Goal: Task Accomplishment & Management: Complete application form

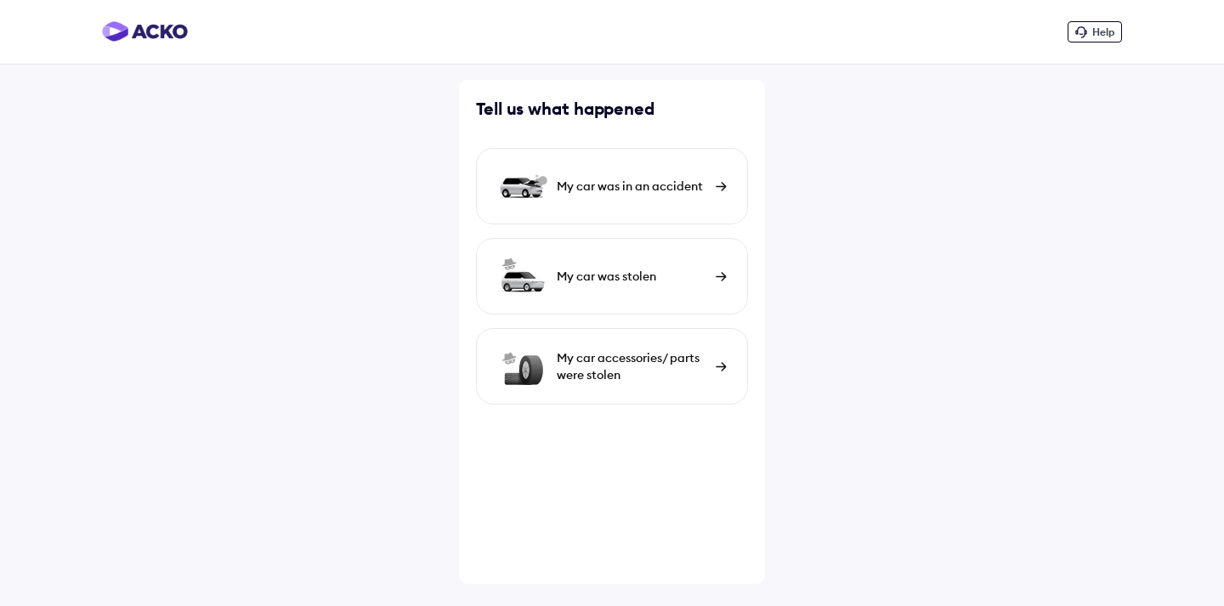
click at [719, 185] on img at bounding box center [721, 186] width 11 height 9
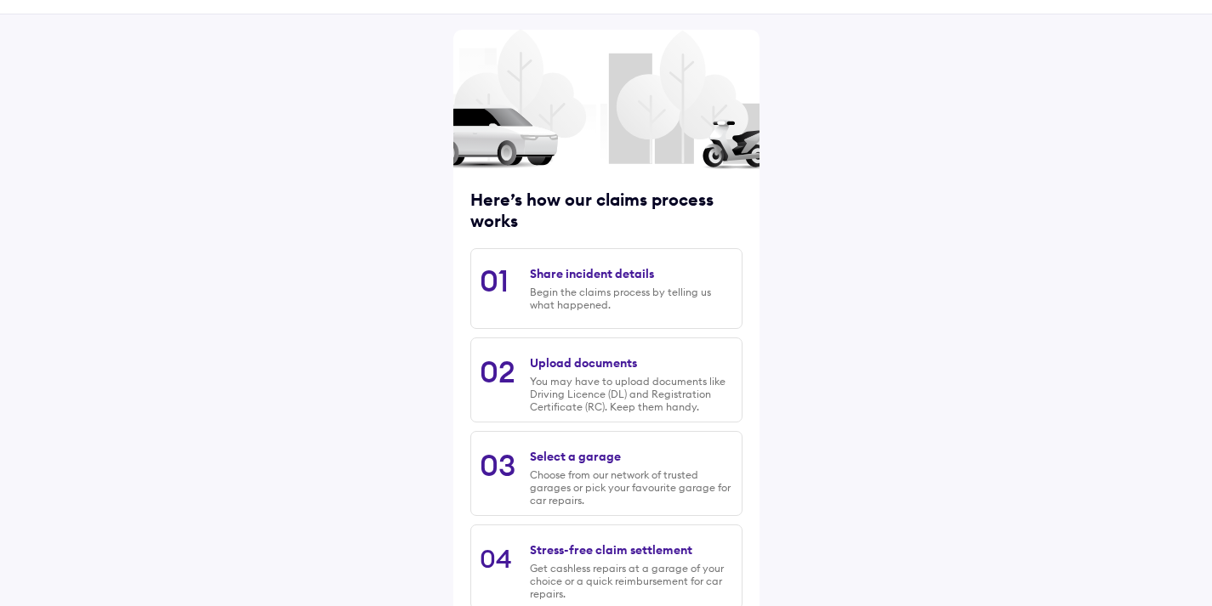
scroll to position [156, 0]
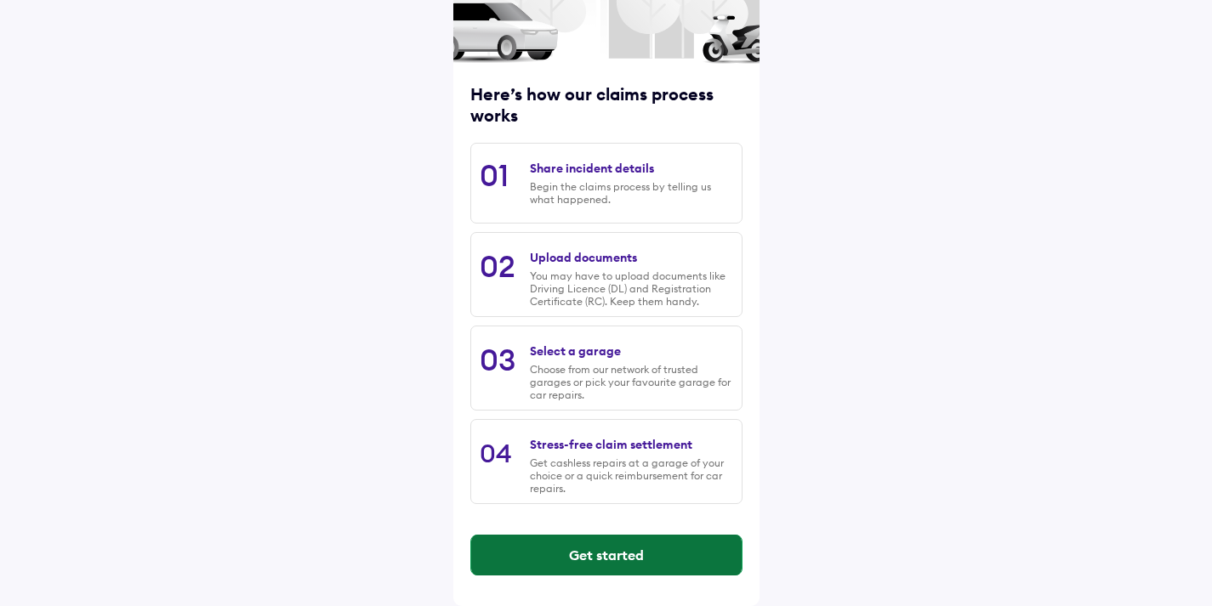
click at [597, 550] on button "Get started" at bounding box center [606, 555] width 270 height 41
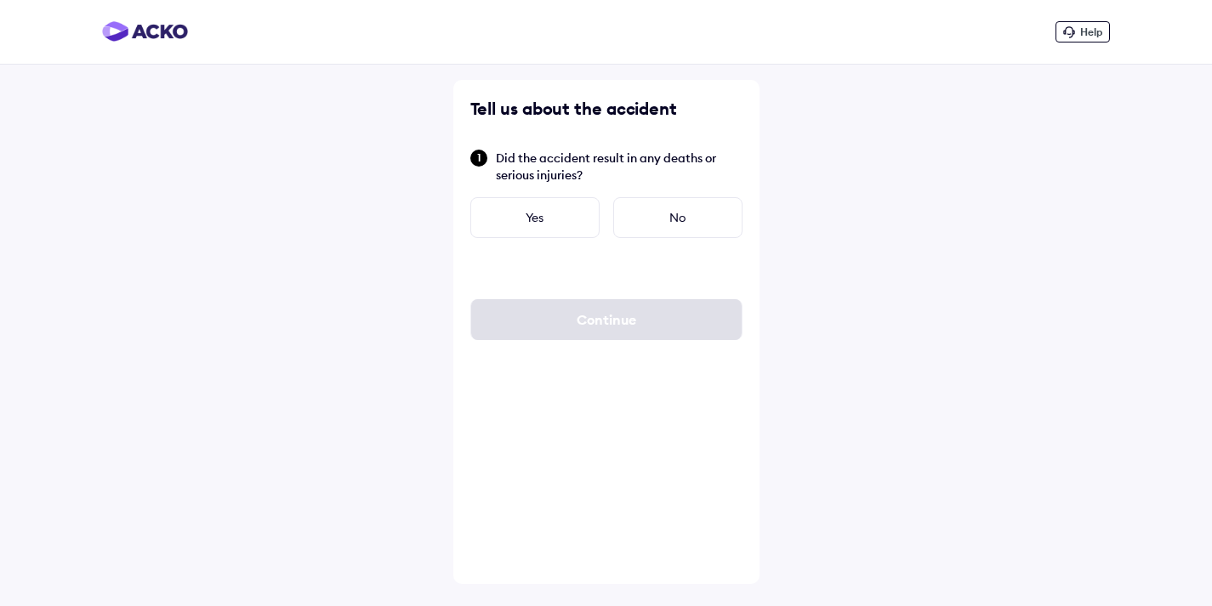
scroll to position [0, 0]
click at [688, 220] on div "No" at bounding box center [683, 217] width 129 height 41
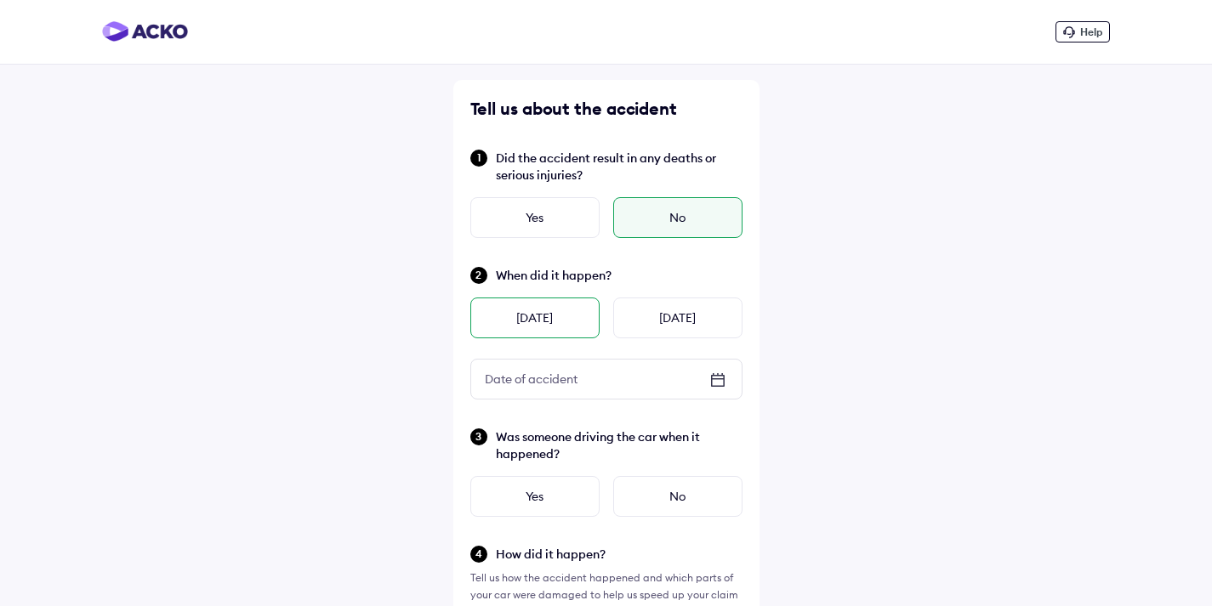
click at [525, 320] on div "[DATE]" at bounding box center [534, 318] width 129 height 41
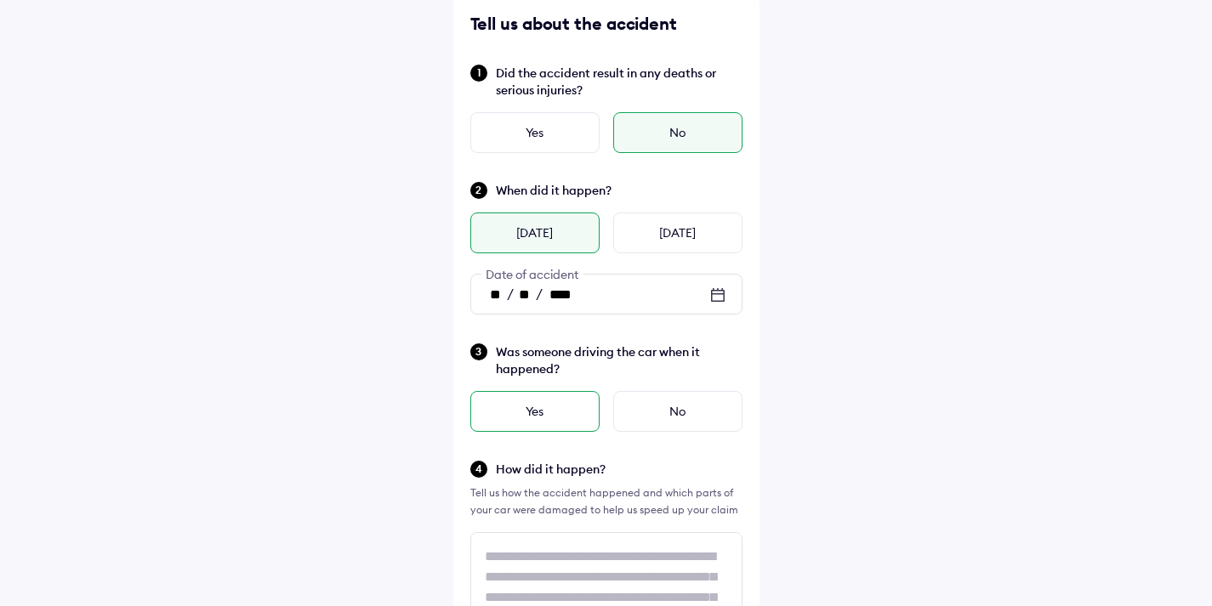
click at [531, 413] on div "Yes" at bounding box center [534, 411] width 129 height 41
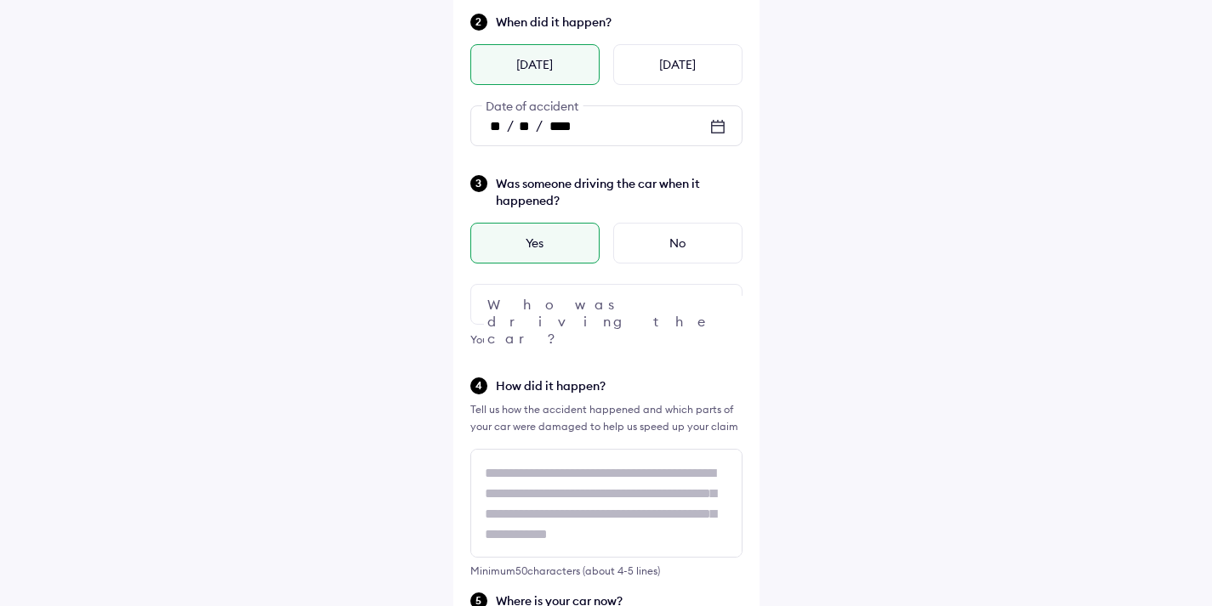
scroll to position [255, 0]
click at [707, 303] on img at bounding box center [717, 303] width 20 height 20
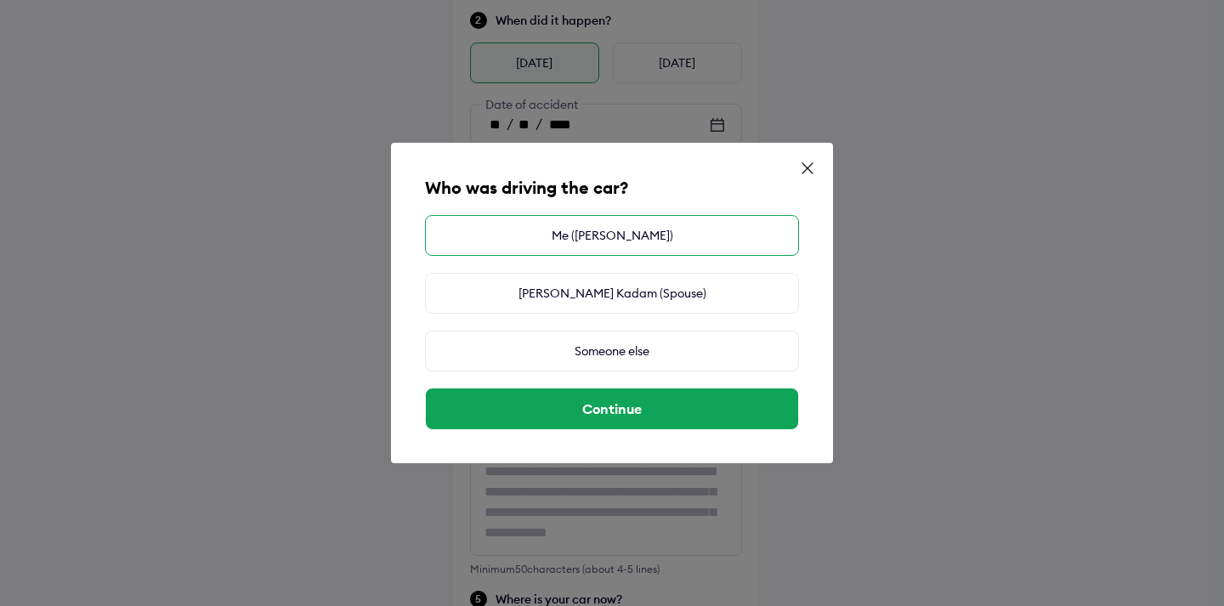
click at [586, 239] on div "Me ([PERSON_NAME])" at bounding box center [612, 235] width 374 height 41
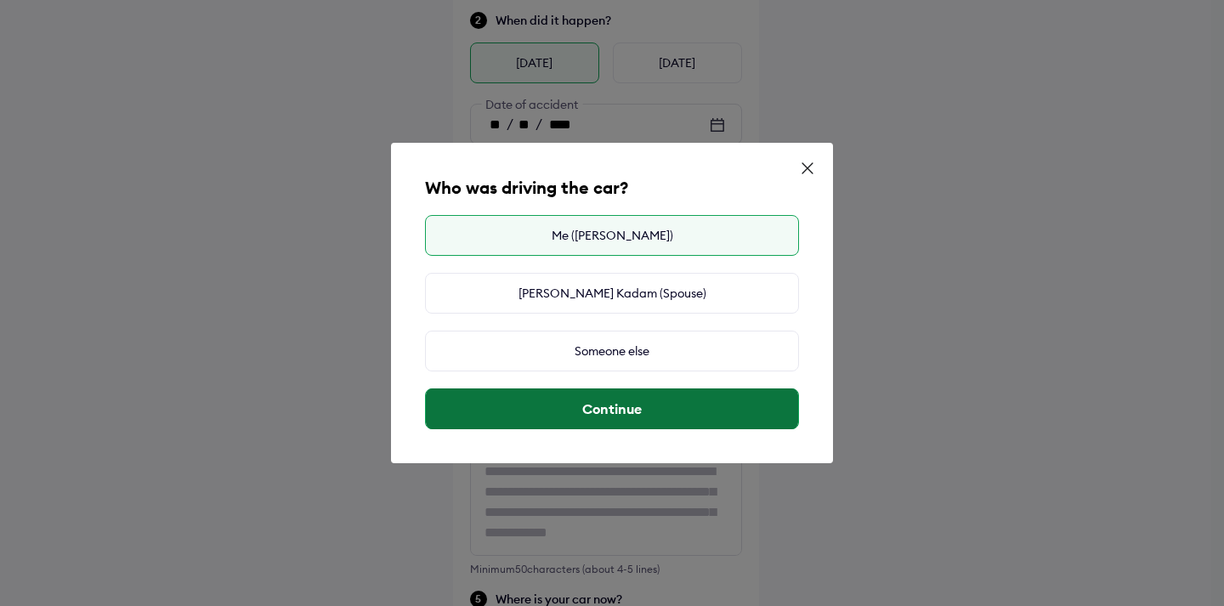
click at [603, 408] on button "Continue" at bounding box center [612, 409] width 372 height 41
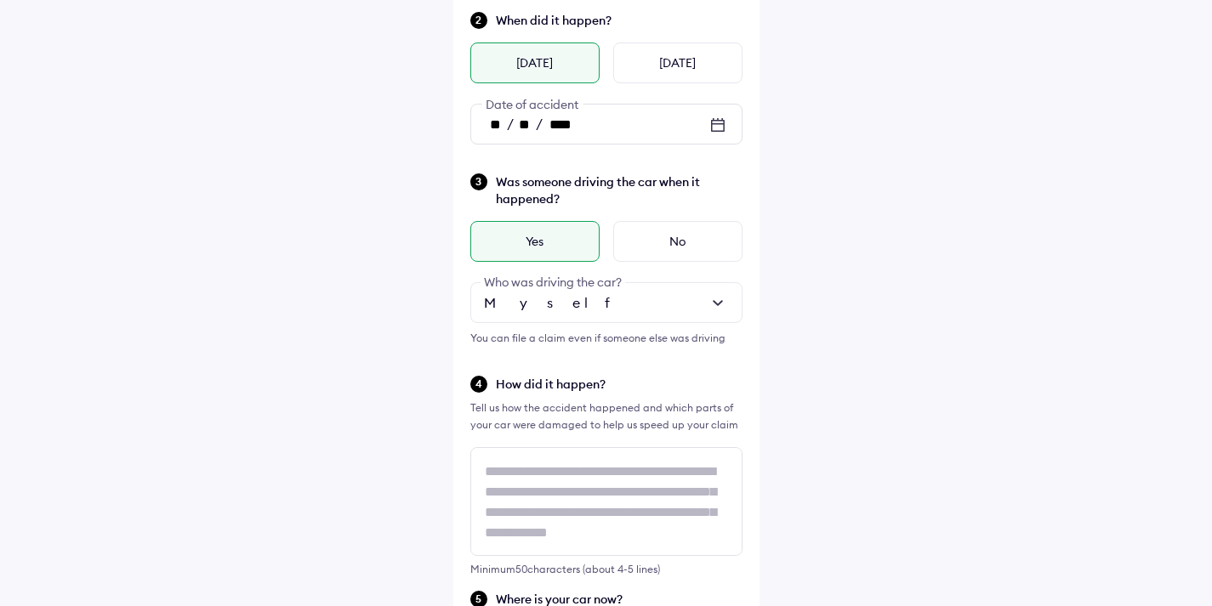
scroll to position [2, 0]
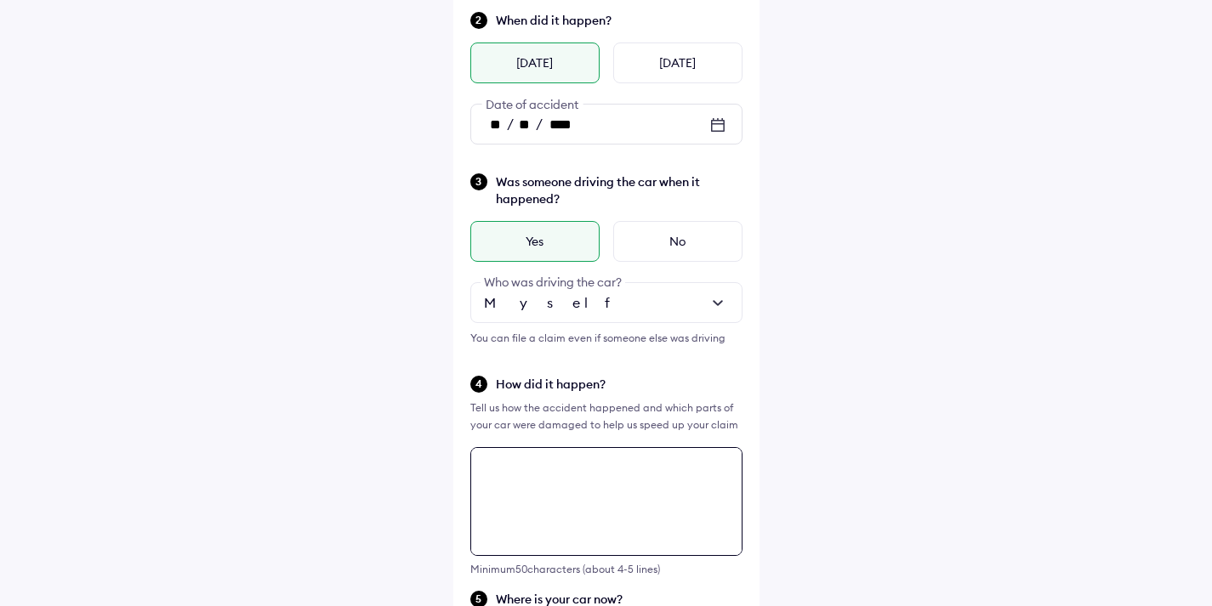
click at [489, 467] on div "Tell us about the accident Did the accident result in any deaths or serious inj…" at bounding box center [606, 514] width 306 height 1378
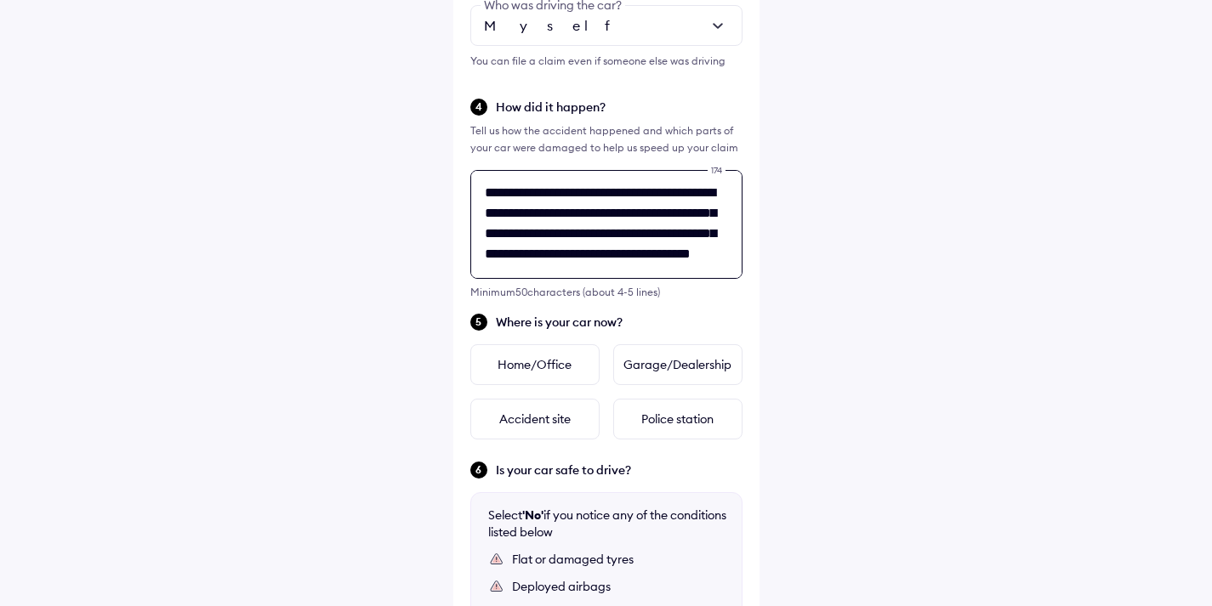
scroll to position [27, 0]
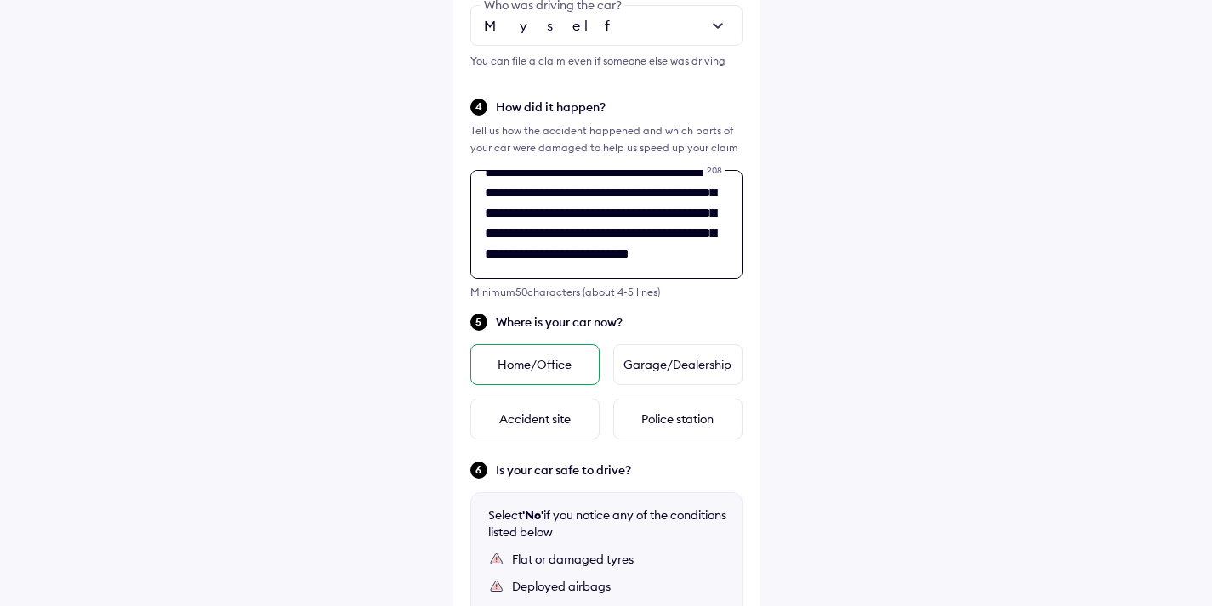
type textarea "**********"
click at [523, 364] on div "Home/Office" at bounding box center [534, 364] width 129 height 41
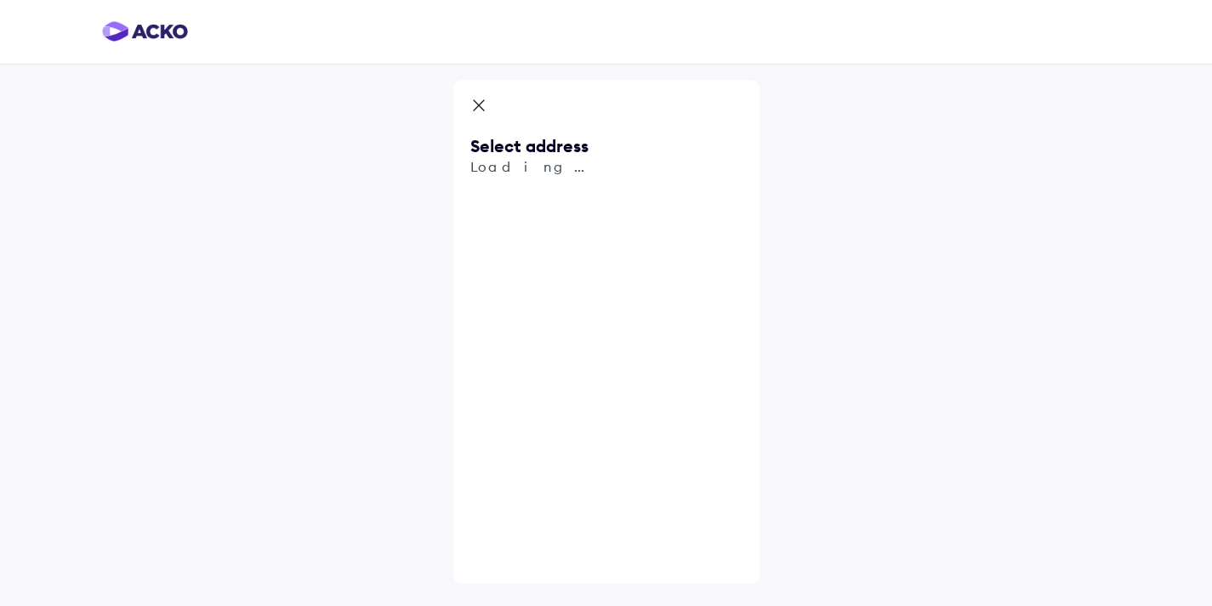
scroll to position [0, 0]
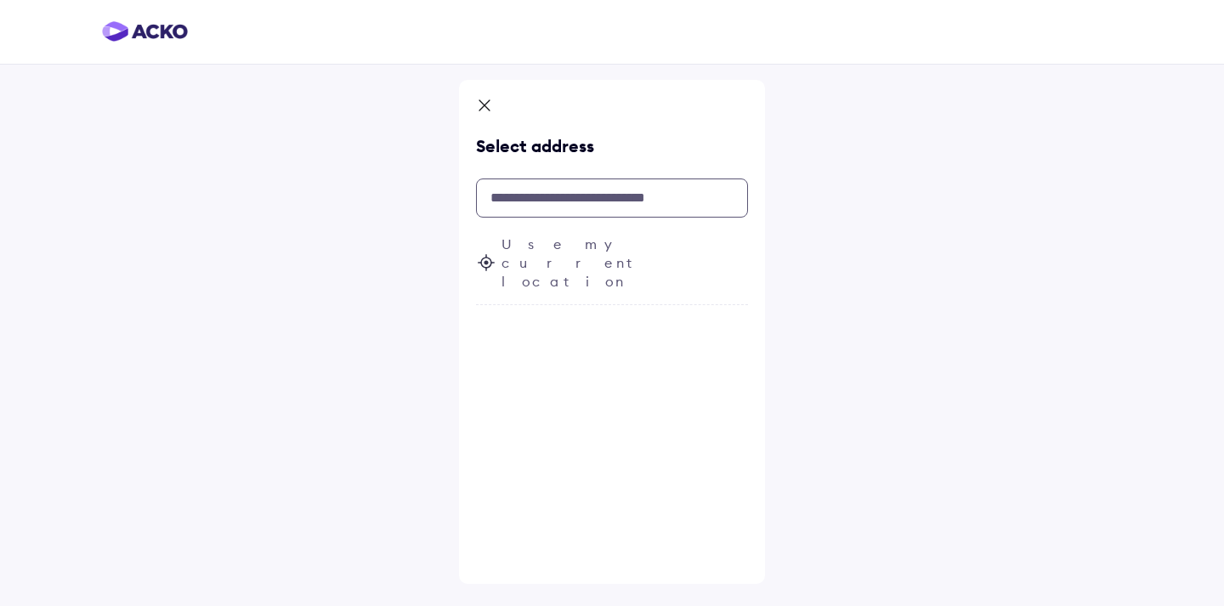
click at [494, 200] on input "text" at bounding box center [612, 198] width 272 height 39
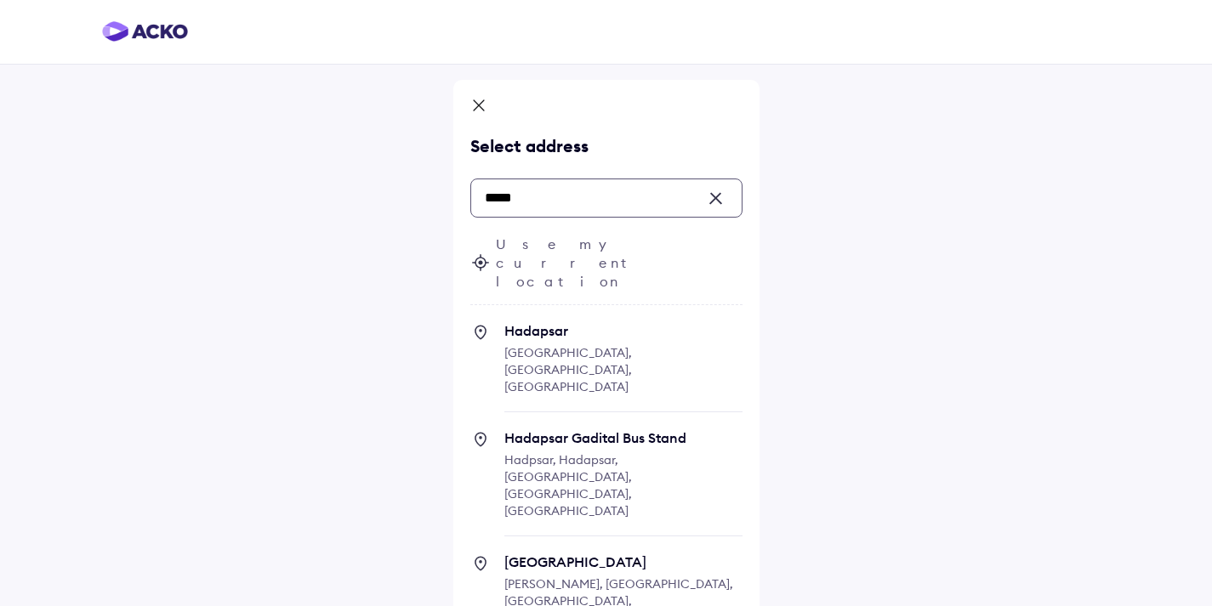
click at [525, 322] on span "Hadapsar" at bounding box center [623, 330] width 238 height 17
type input "*****"
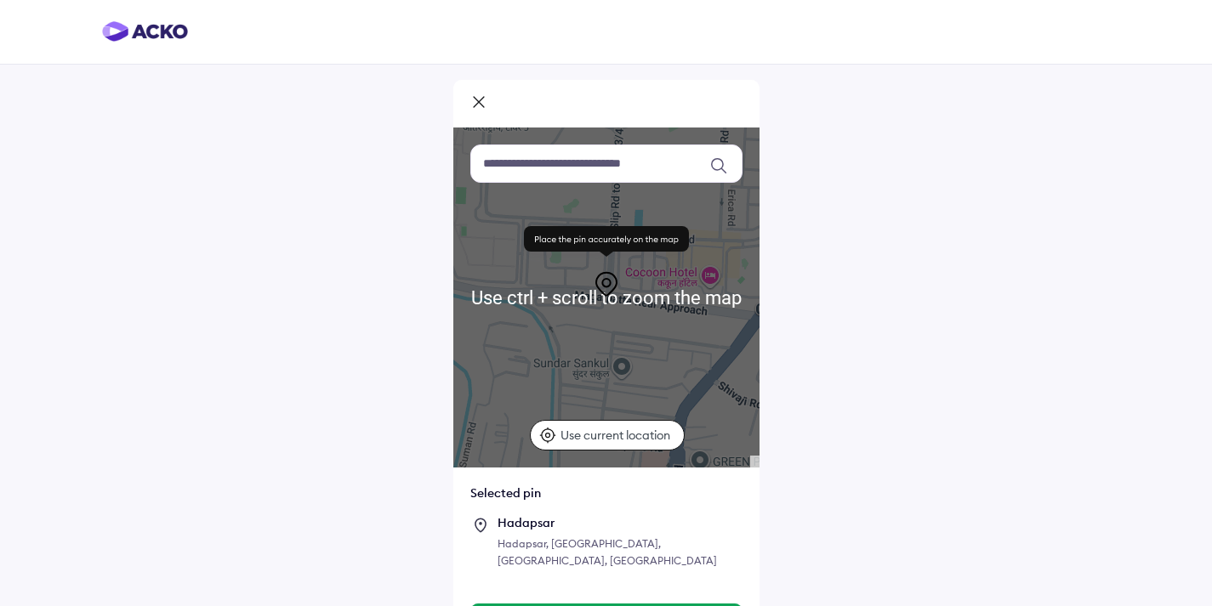
scroll to position [38, 0]
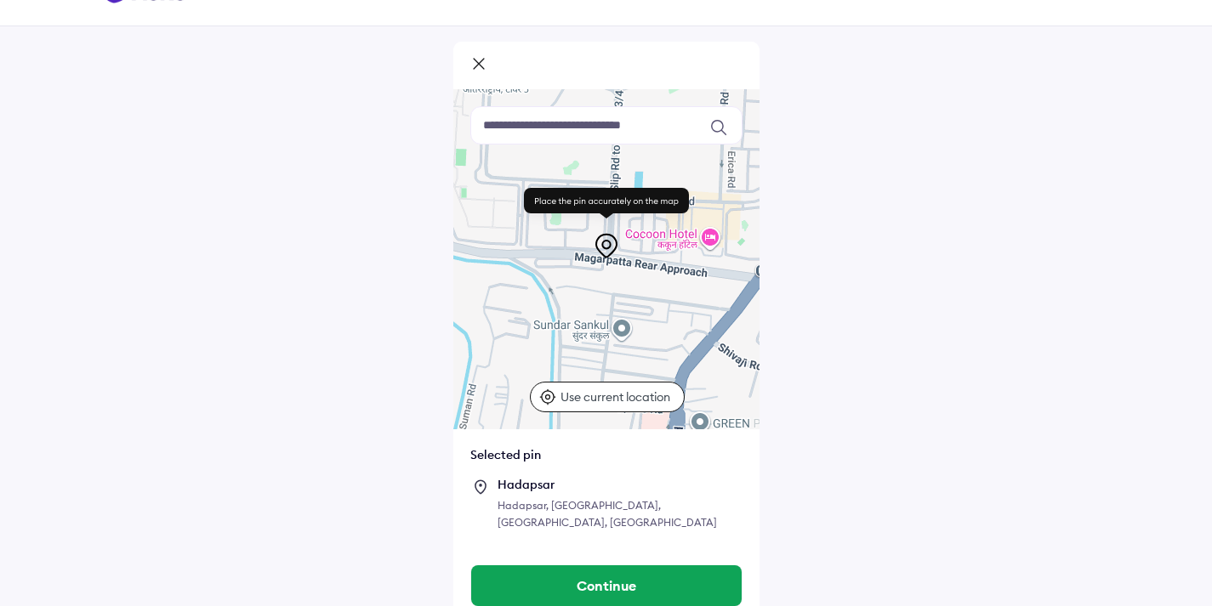
click at [656, 332] on div at bounding box center [606, 259] width 306 height 340
drag, startPoint x: 605, startPoint y: 247, endPoint x: 641, endPoint y: 310, distance: 72.8
click at [641, 310] on div "Use ctrl + scroll to zoom the map Keyboard shortcuts Map Data Map data ©2025 Ma…" at bounding box center [606, 259] width 306 height 340
click at [657, 325] on div at bounding box center [606, 259] width 306 height 340
click at [542, 131] on input at bounding box center [606, 125] width 272 height 38
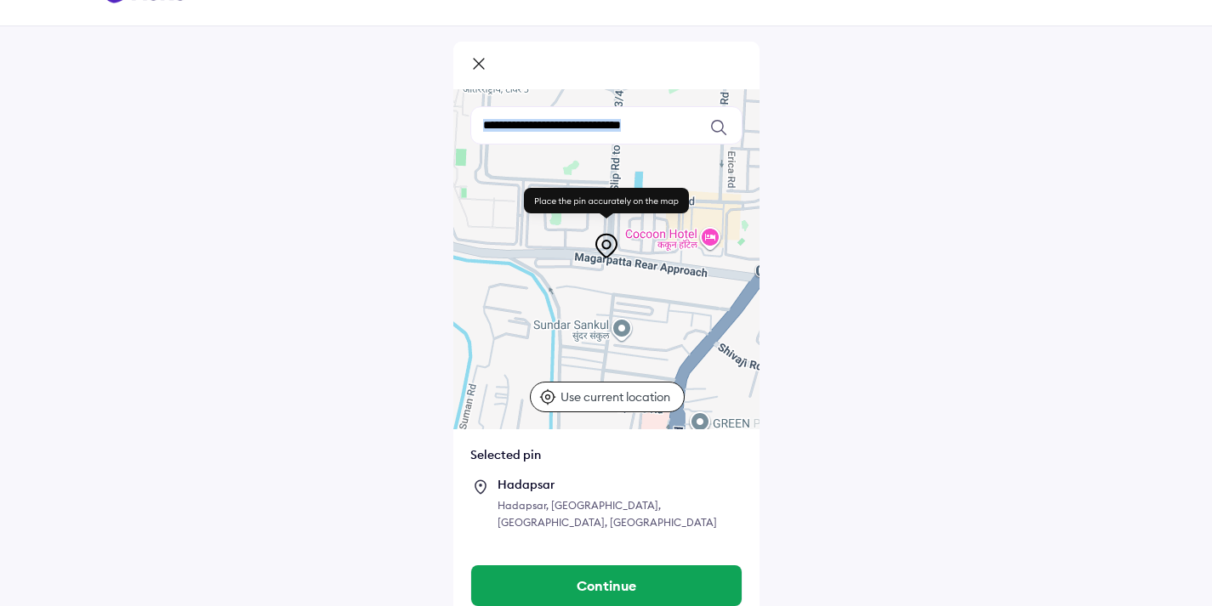
scroll to position [0, 0]
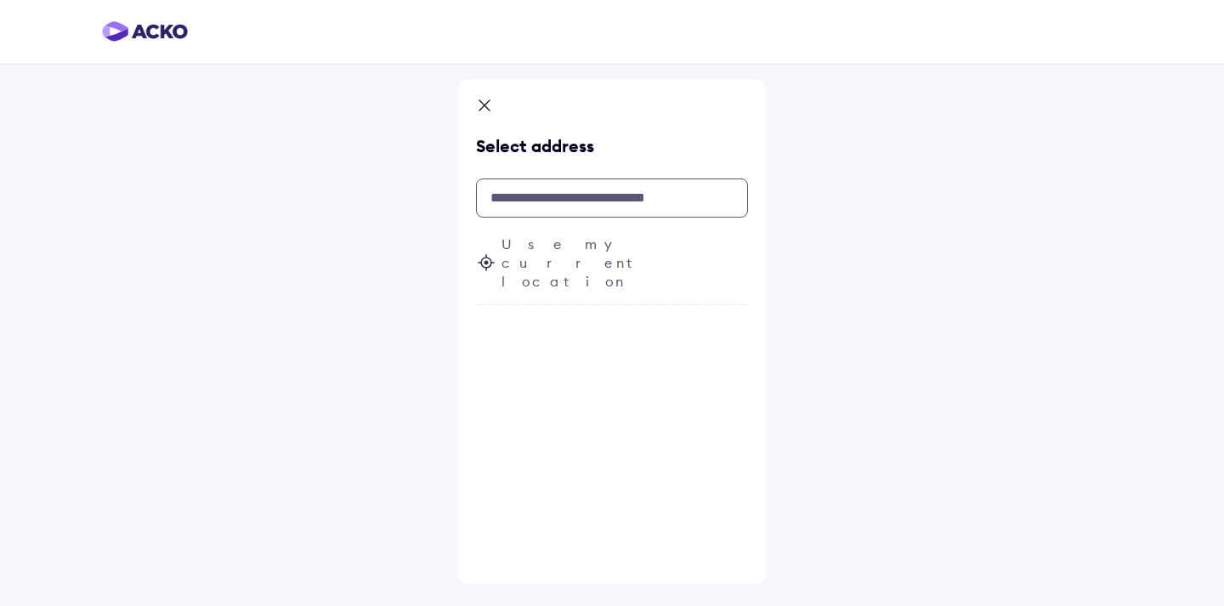
click at [516, 196] on input "text" at bounding box center [612, 198] width 272 height 39
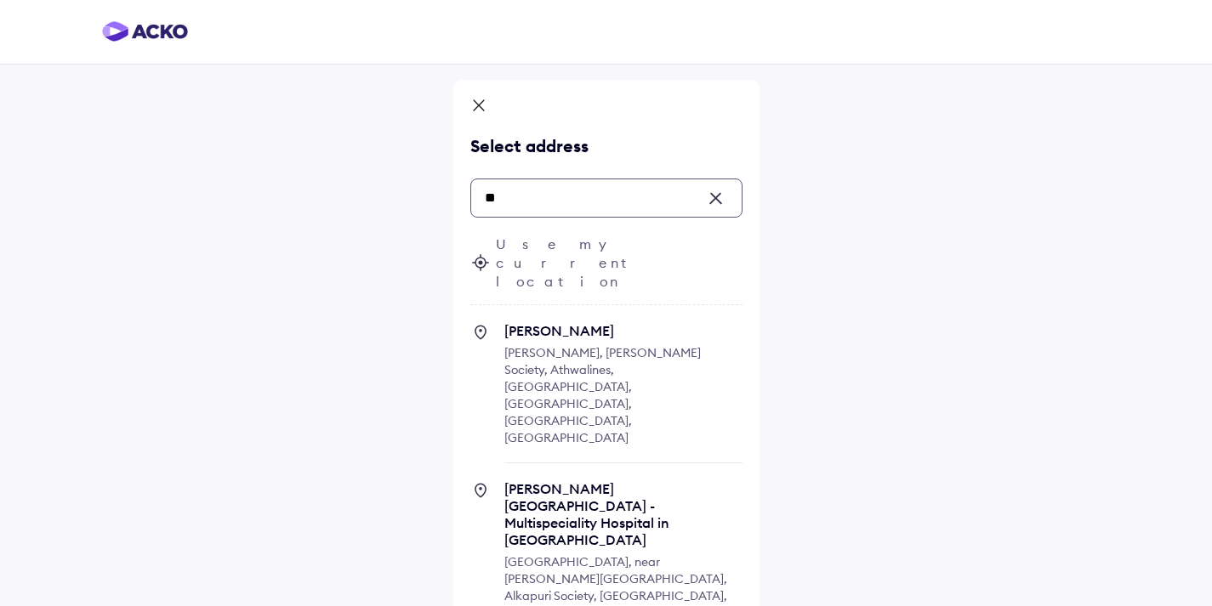
type input "*"
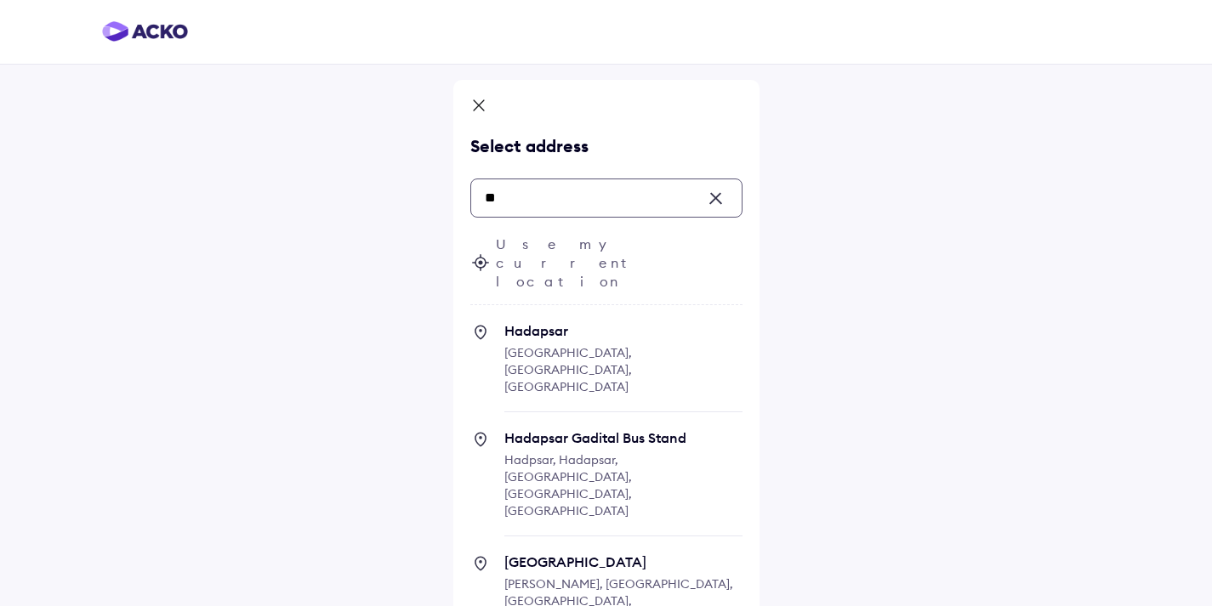
type input "*"
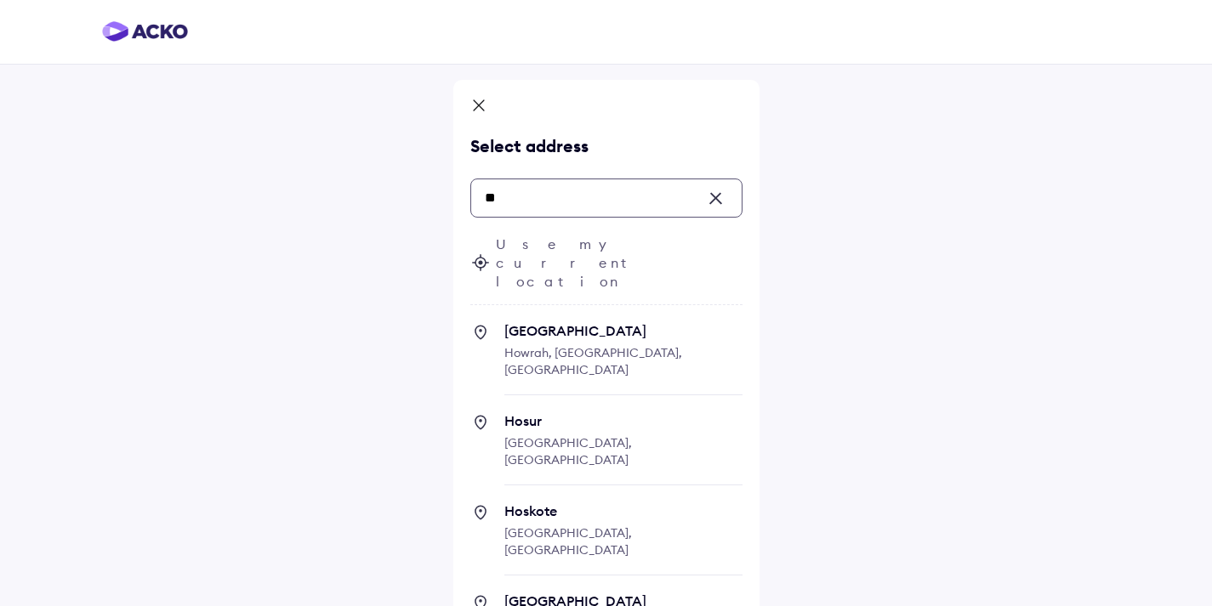
type input "*"
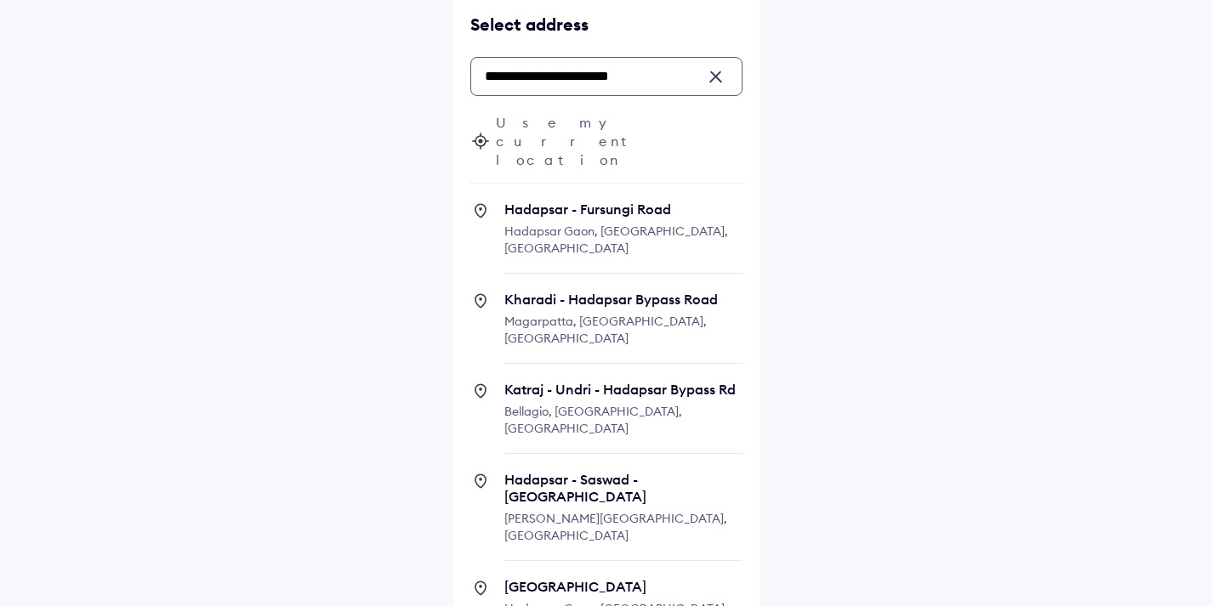
scroll to position [130, 0]
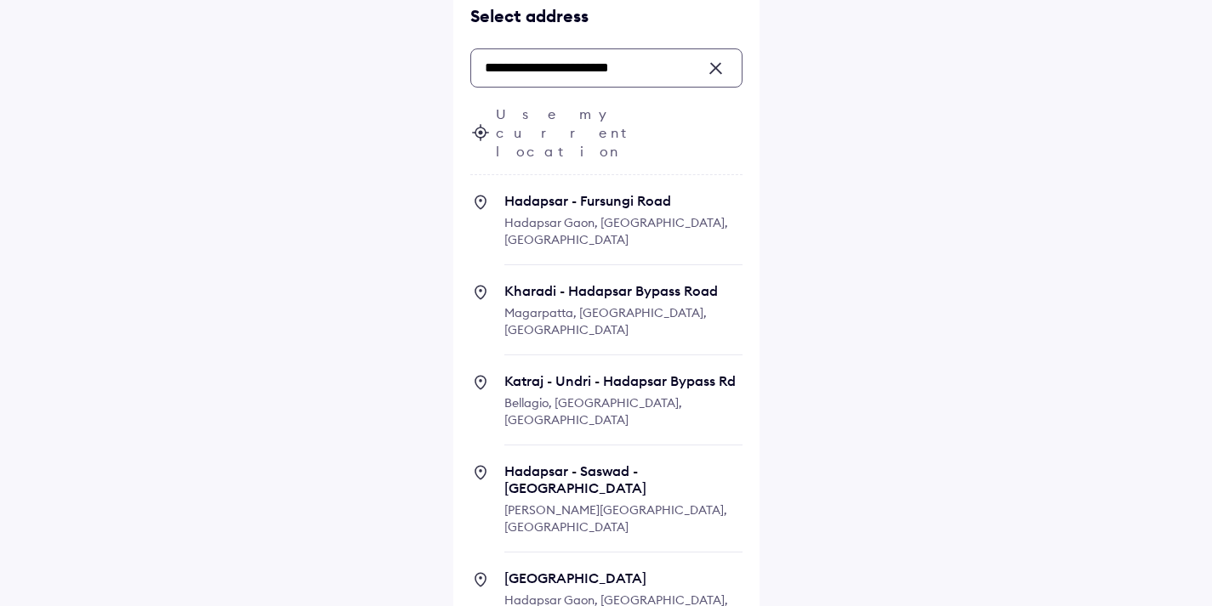
click at [562, 593] on span "Hadapsar Gaon, [GEOGRAPHIC_DATA], [GEOGRAPHIC_DATA]" at bounding box center [616, 609] width 224 height 32
type input "**********"
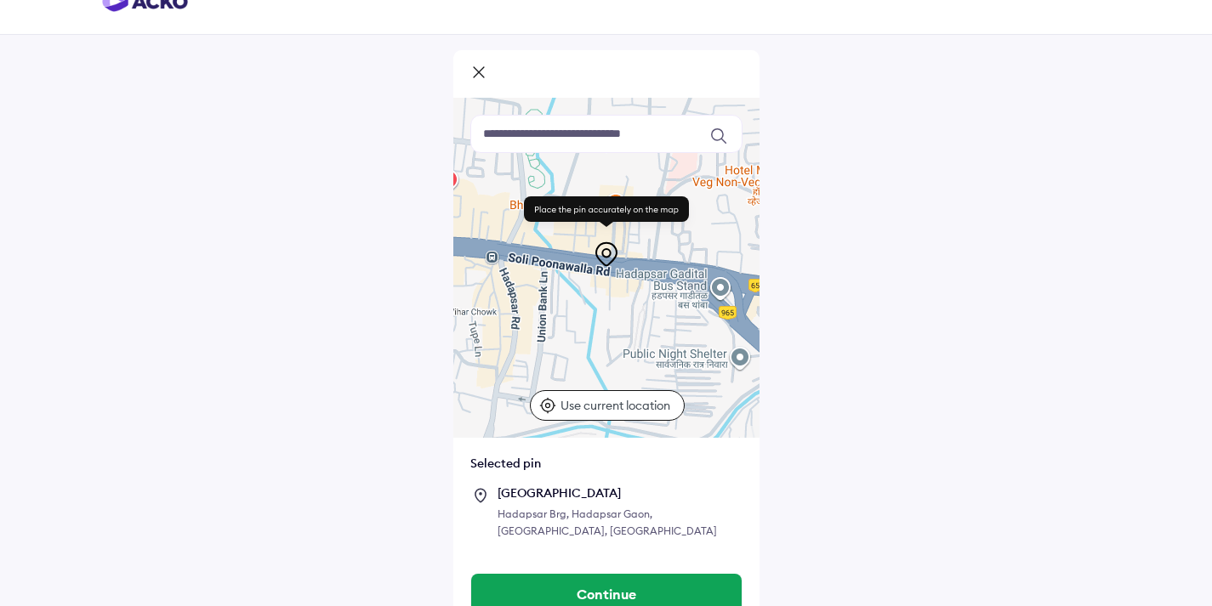
scroll to position [55, 0]
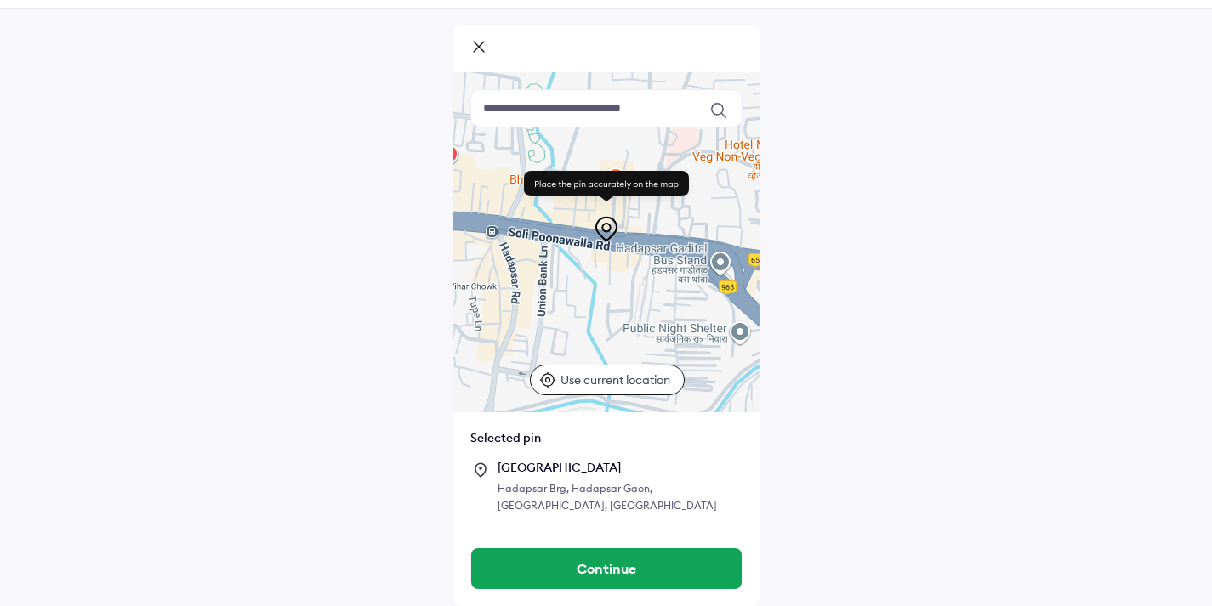
click at [544, 110] on input at bounding box center [606, 108] width 272 height 38
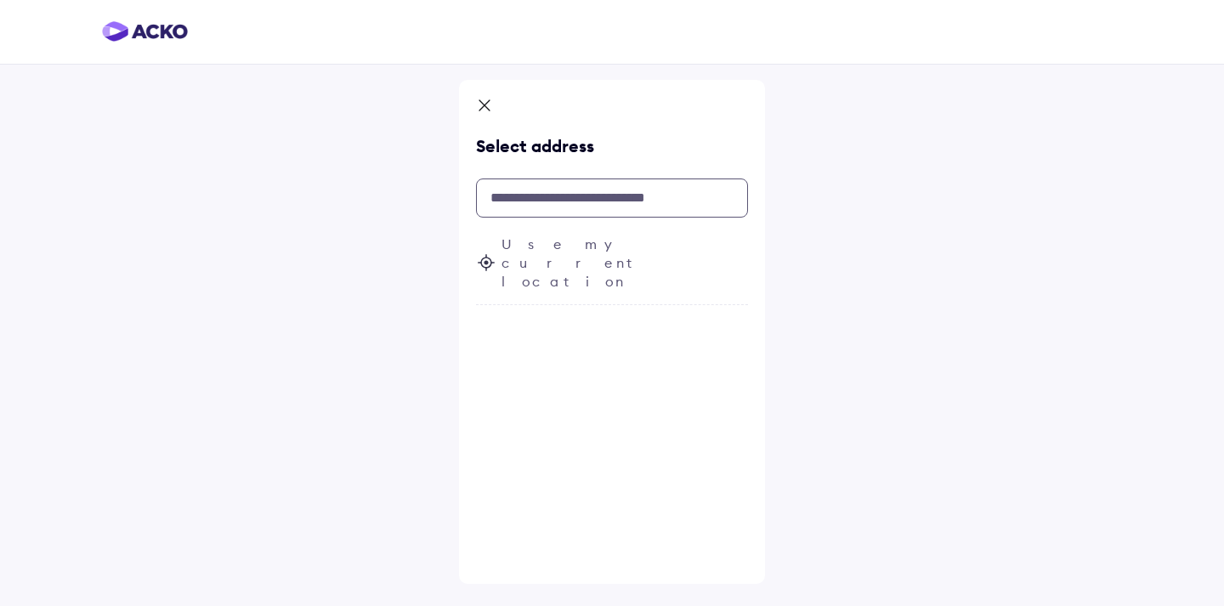
click at [536, 202] on input "text" at bounding box center [612, 198] width 272 height 39
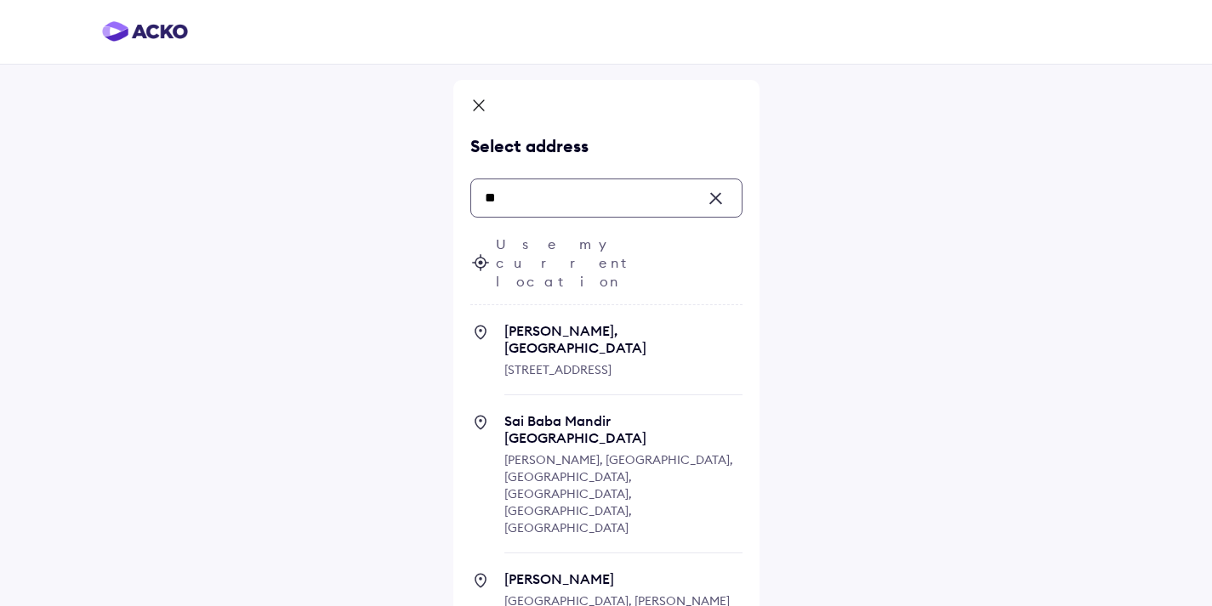
type input "*"
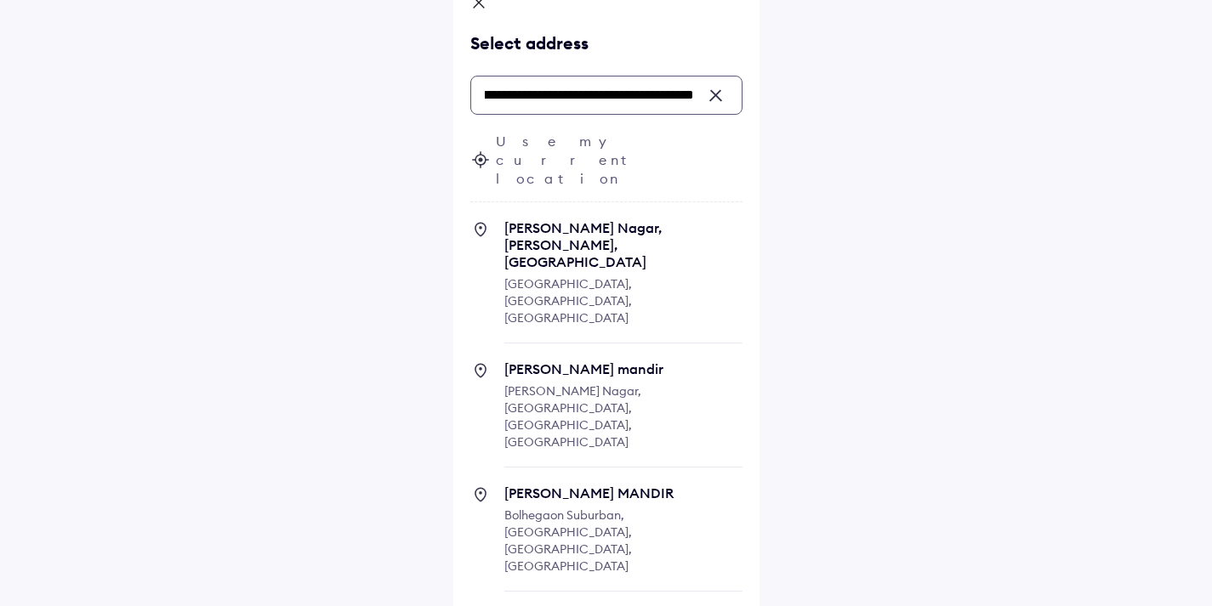
scroll to position [62, 0]
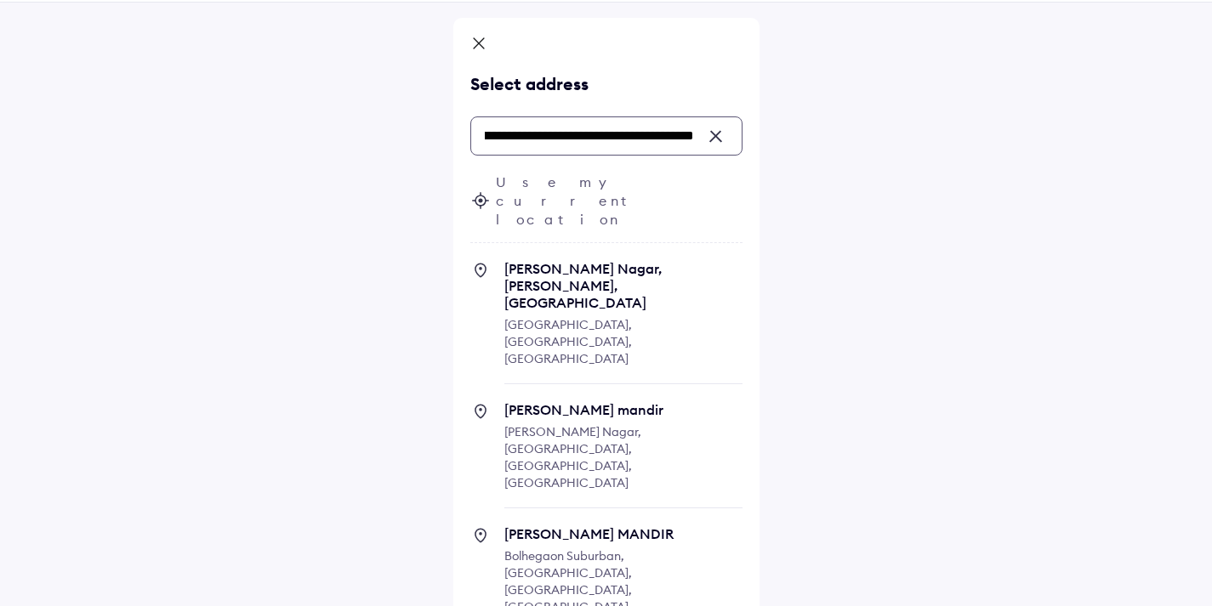
click at [537, 260] on span "[PERSON_NAME] Nagar, [PERSON_NAME], [GEOGRAPHIC_DATA]" at bounding box center [623, 285] width 238 height 51
type input "**********"
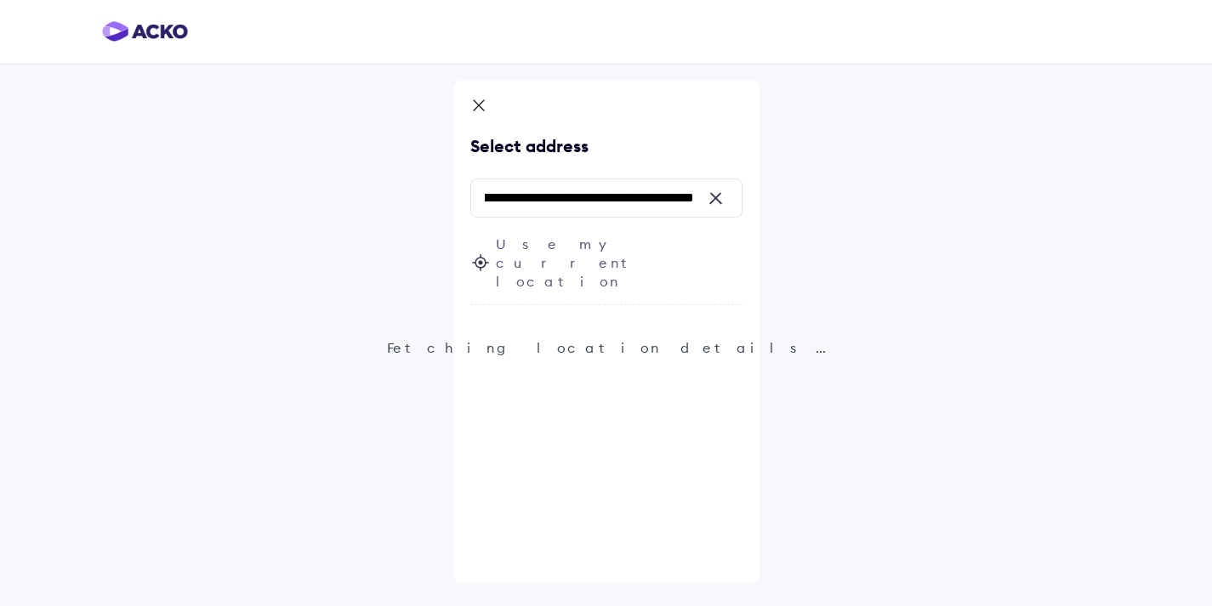
scroll to position [0, 0]
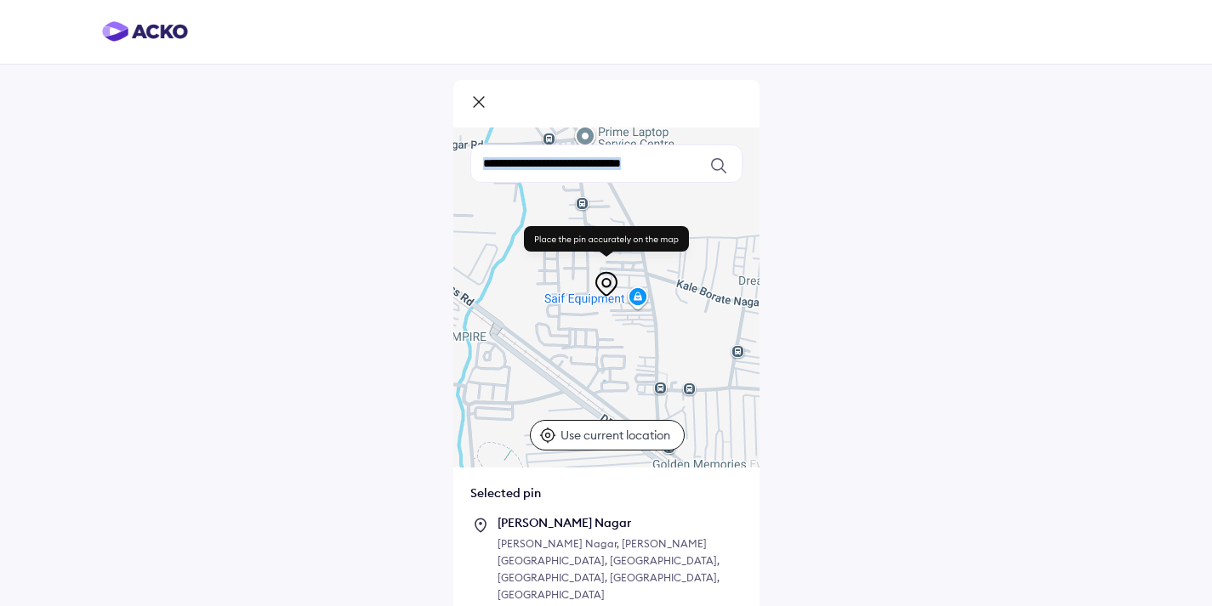
drag, startPoint x: 606, startPoint y: 284, endPoint x: 750, endPoint y: 385, distance: 175.8
click at [750, 385] on div "Keyboard shortcuts Map Data Map data ©2025 Map data ©2025 100 m Click to toggle…" at bounding box center [606, 298] width 306 height 340
click at [963, 399] on div "Keyboard shortcuts Map Data Map data ©2025 Map data ©2025 100 m Click to toggle…" at bounding box center [606, 348] width 1212 height 696
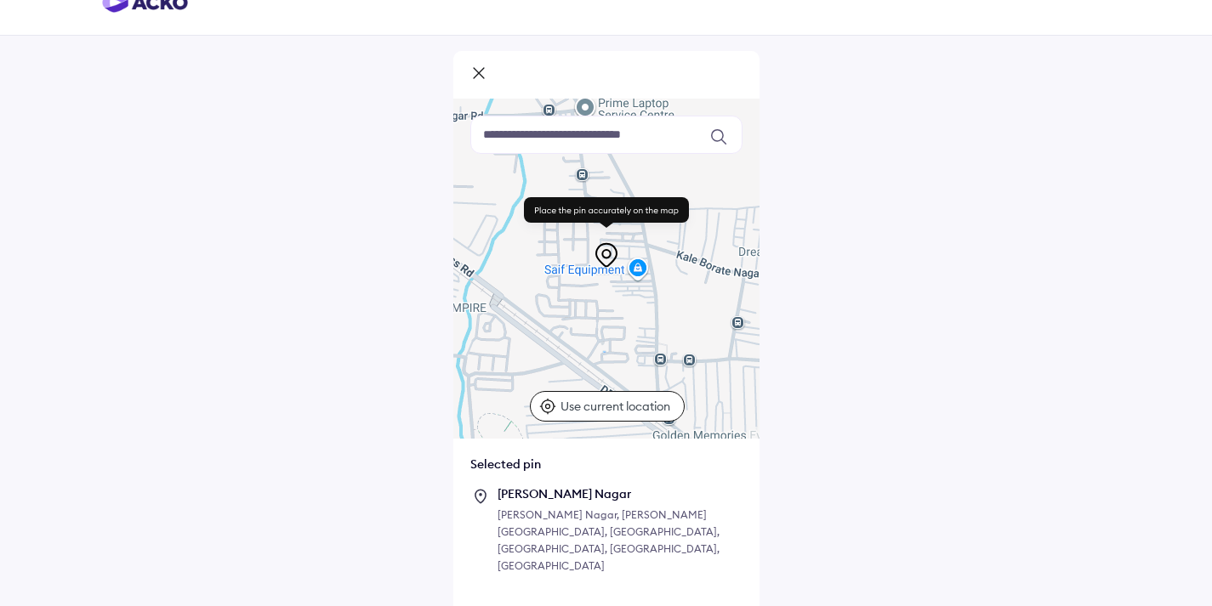
scroll to position [55, 0]
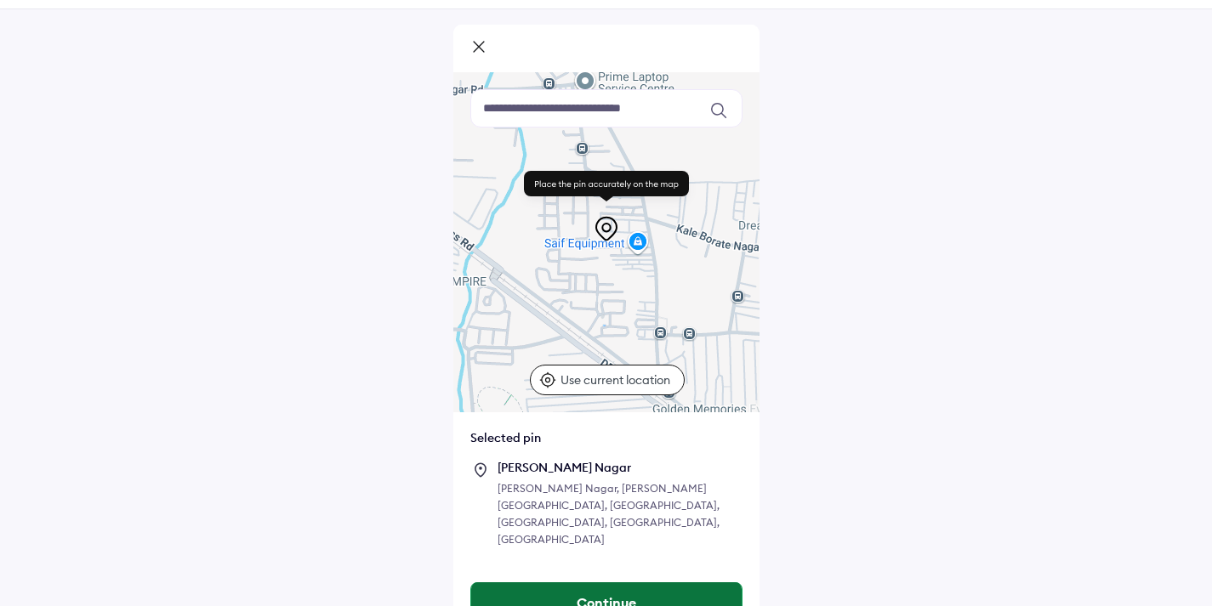
click at [605, 582] on button "Continue" at bounding box center [606, 602] width 270 height 41
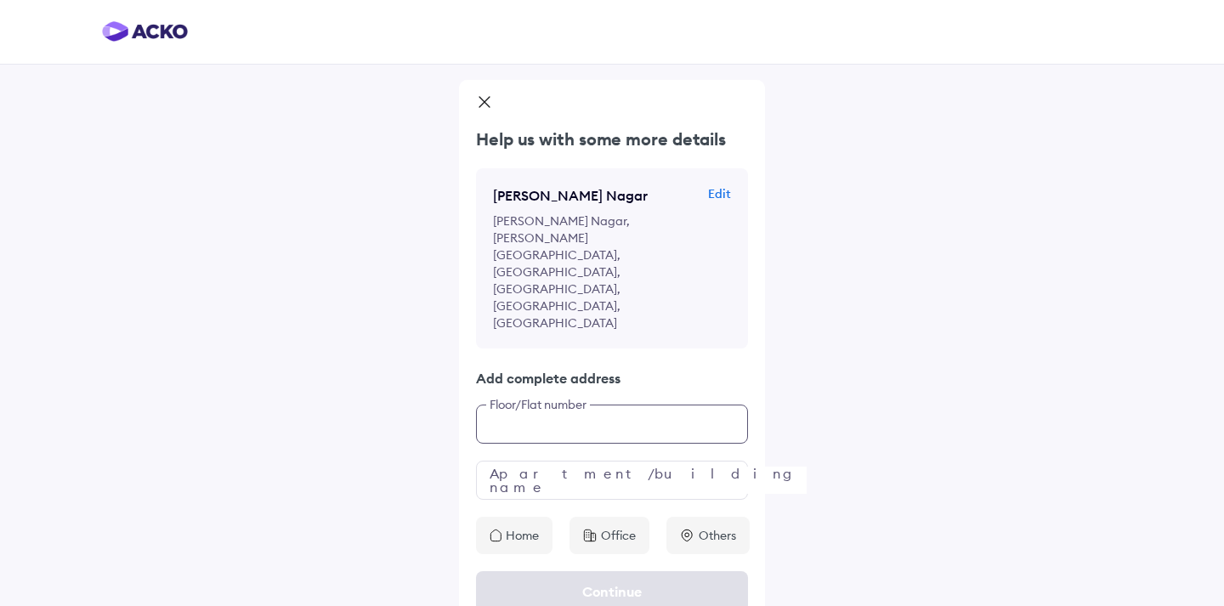
click at [497, 405] on input "text" at bounding box center [612, 424] width 272 height 39
type input "**********"
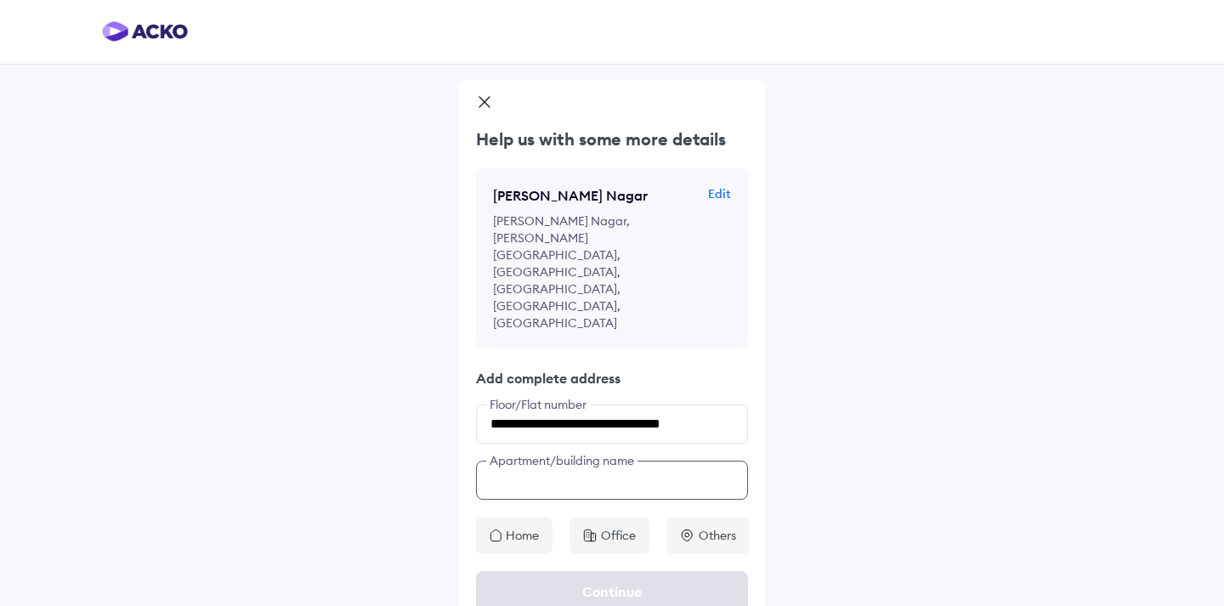
click at [490, 461] on input "text" at bounding box center [612, 480] width 272 height 39
type input "**********"
click at [501, 530] on icon at bounding box center [496, 535] width 10 height 11
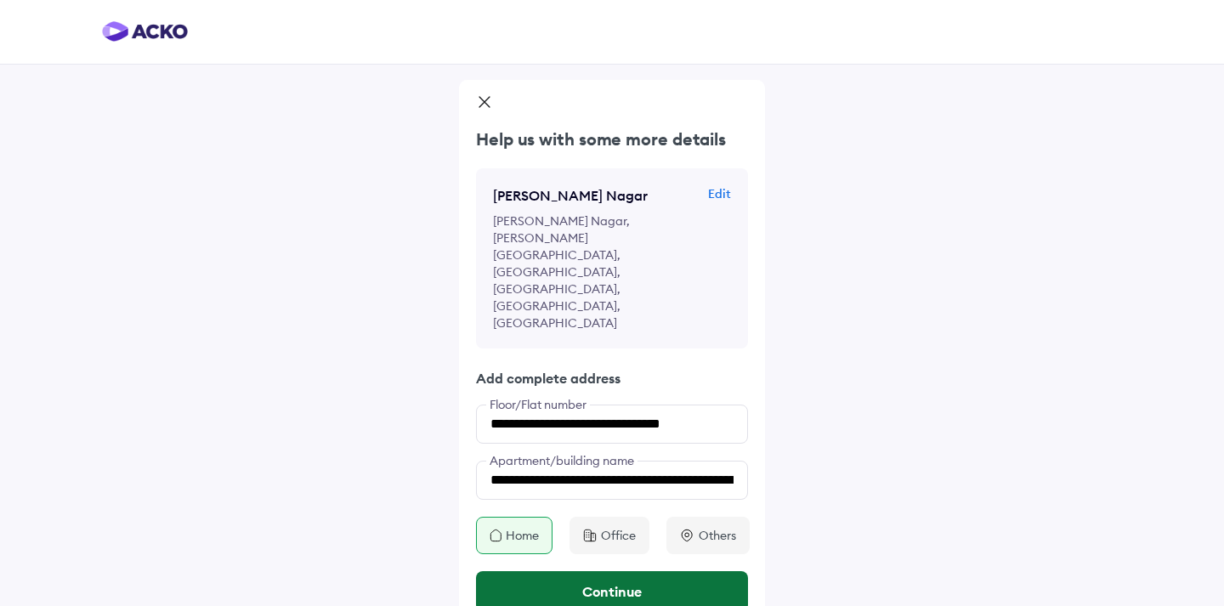
click at [605, 571] on button "Continue" at bounding box center [612, 591] width 272 height 41
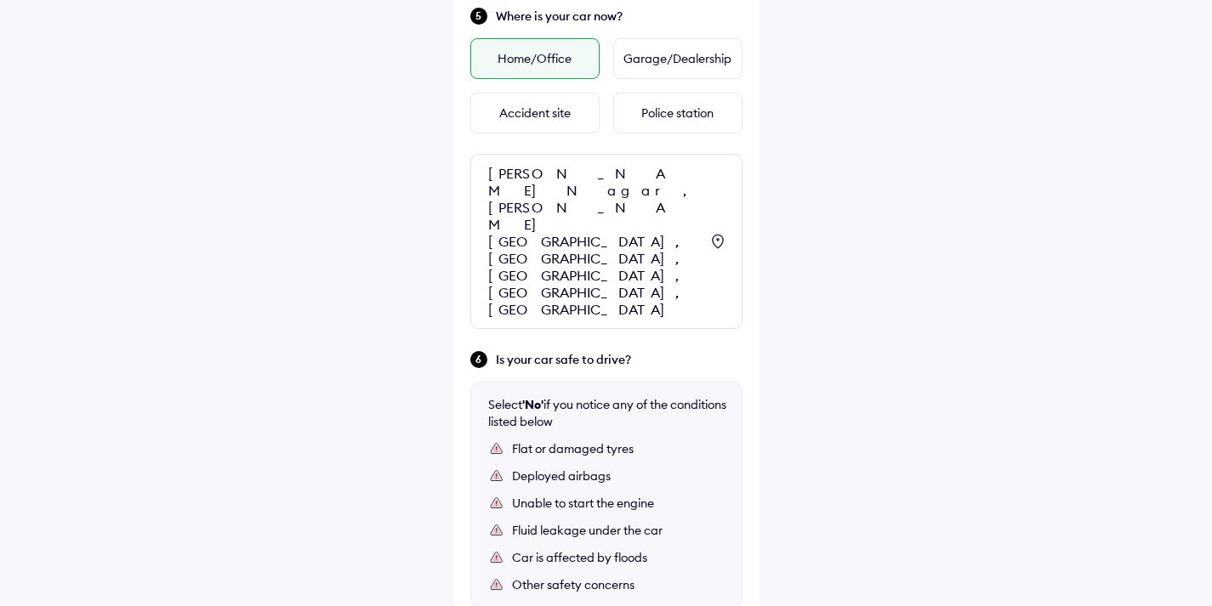
scroll to position [844, 0]
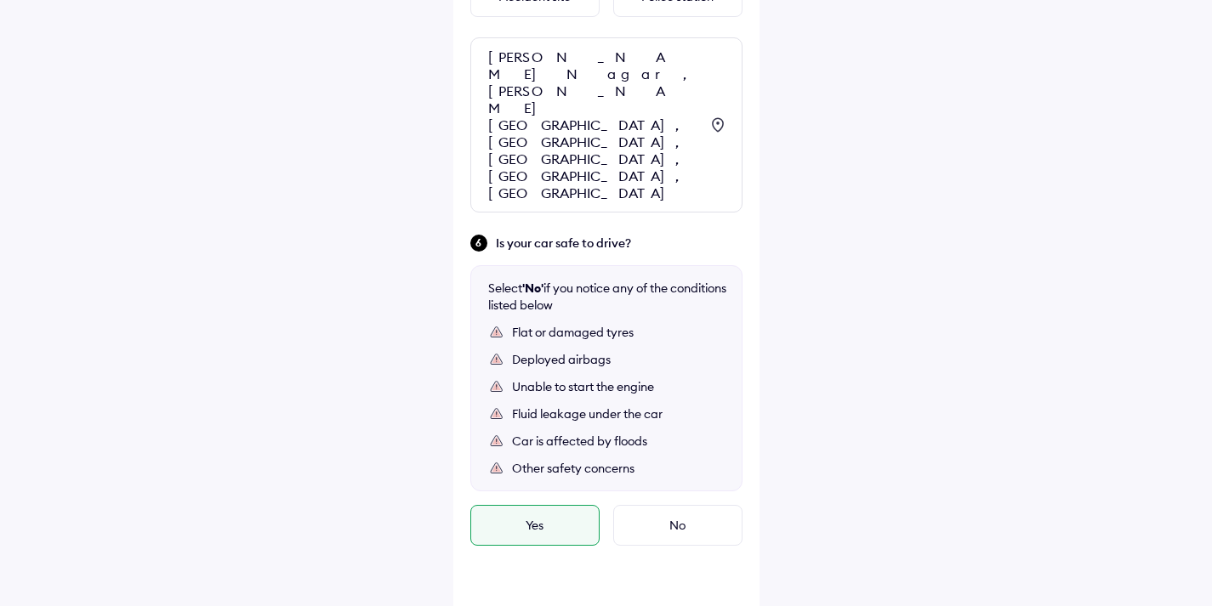
scroll to position [963, 0]
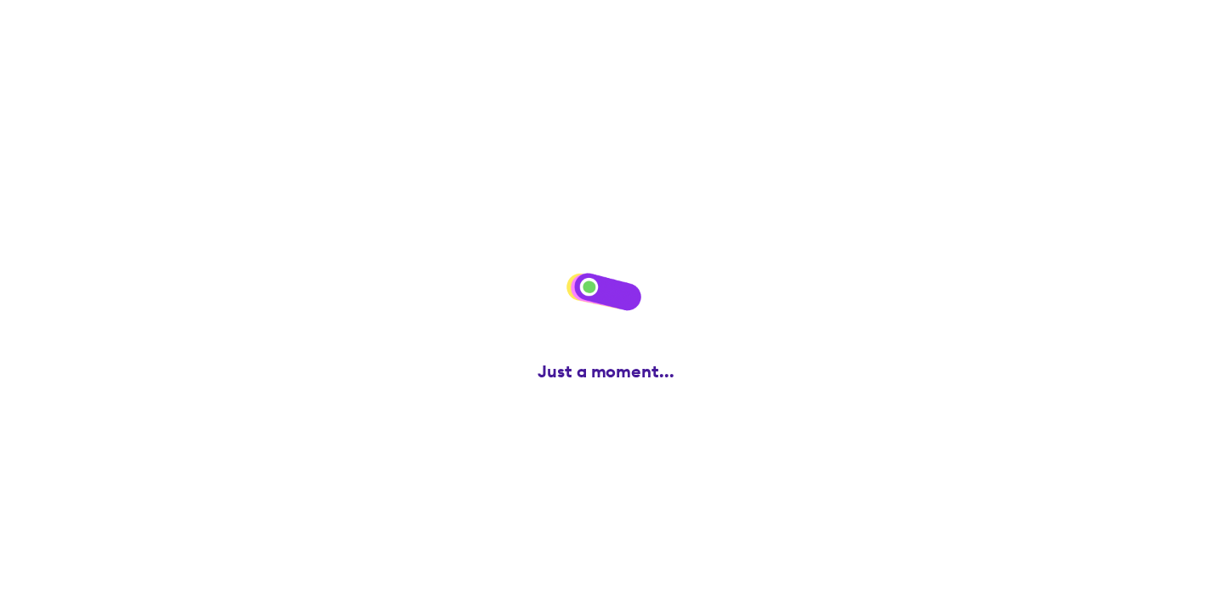
scroll to position [0, 0]
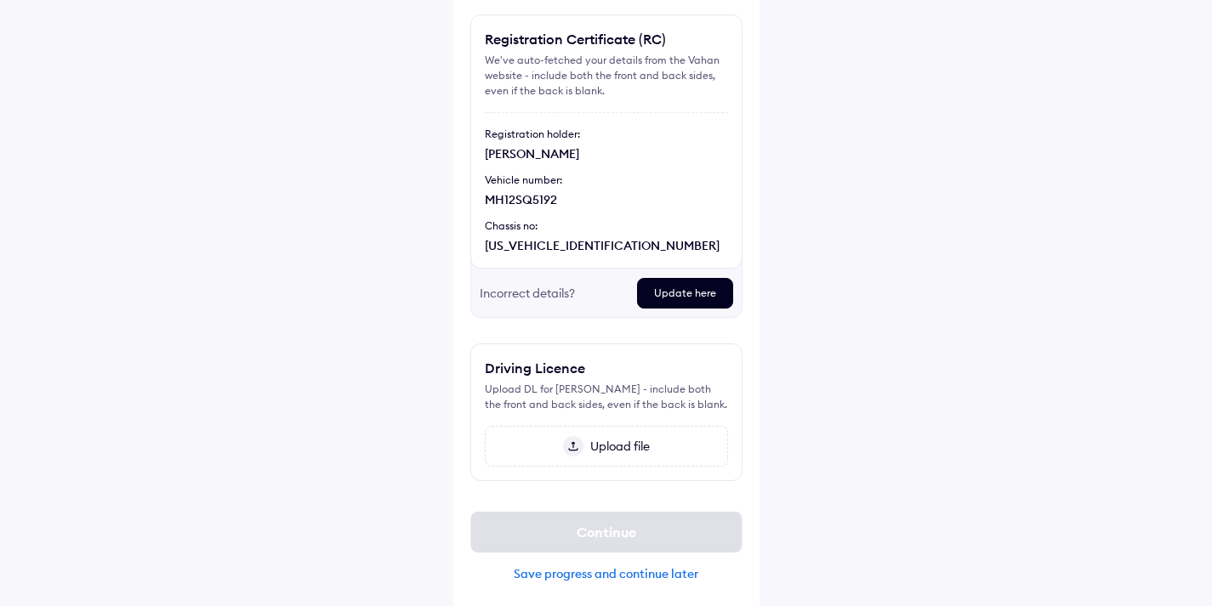
scroll to position [139, 0]
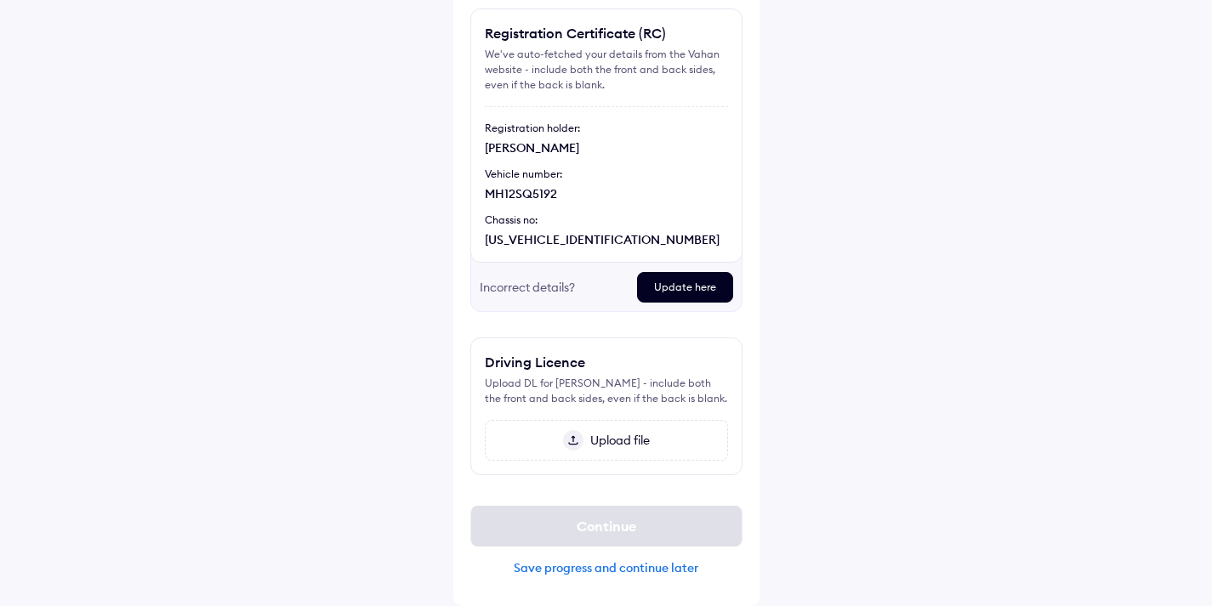
click at [604, 442] on span "Upload file" at bounding box center [616, 440] width 66 height 15
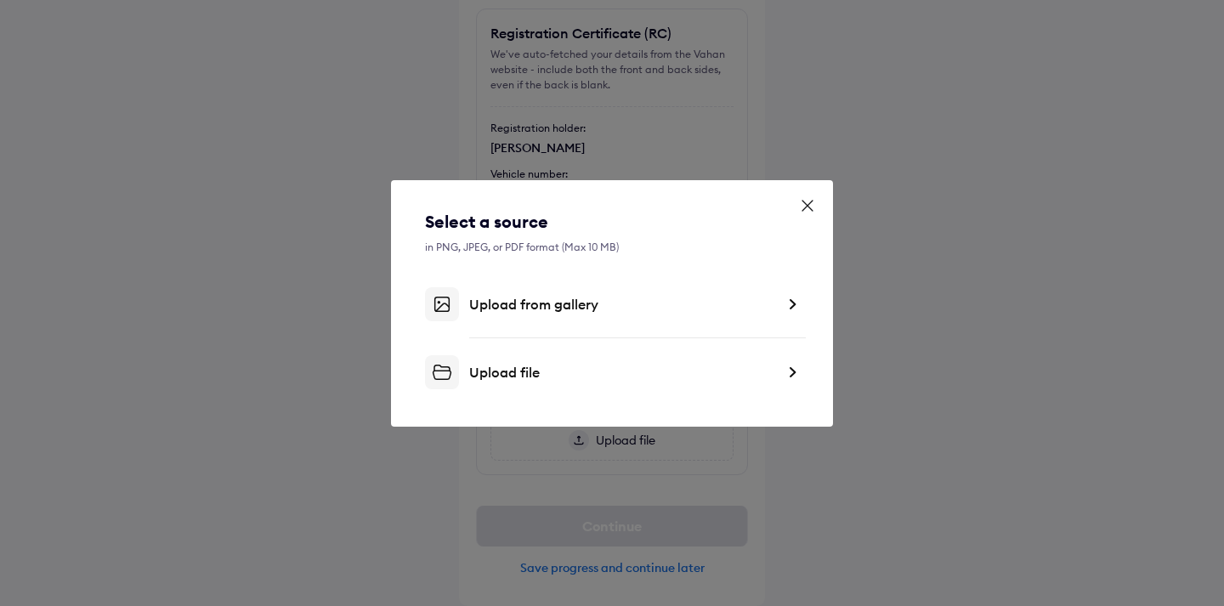
click at [780, 371] on div "Upload file" at bounding box center [612, 372] width 374 height 34
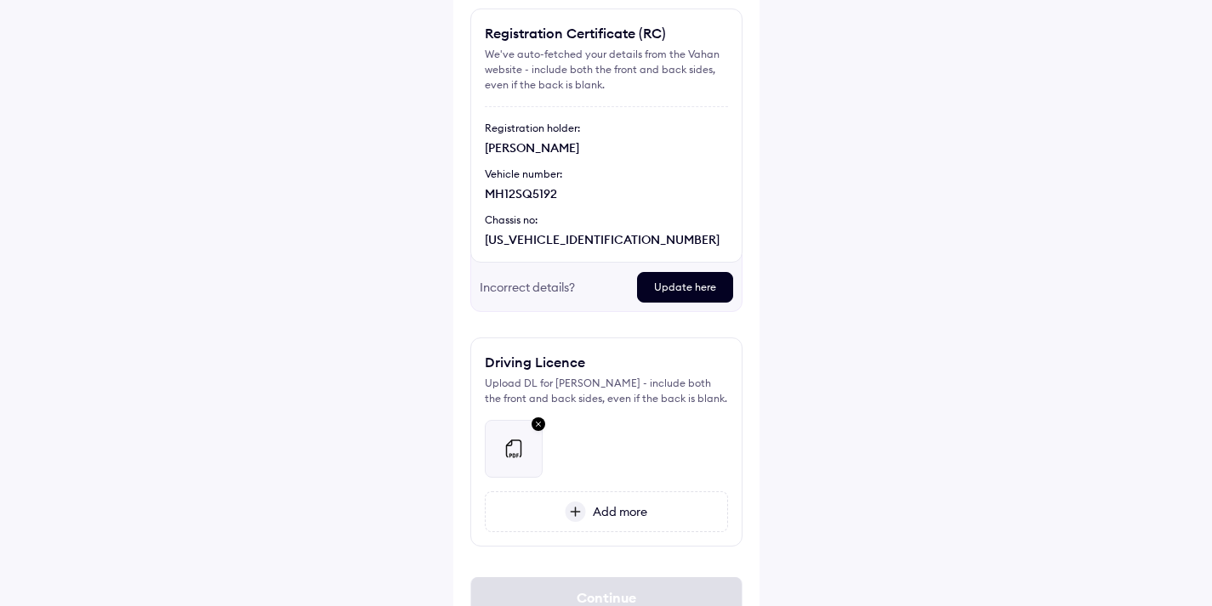
click at [518, 446] on img at bounding box center [513, 449] width 20 height 20
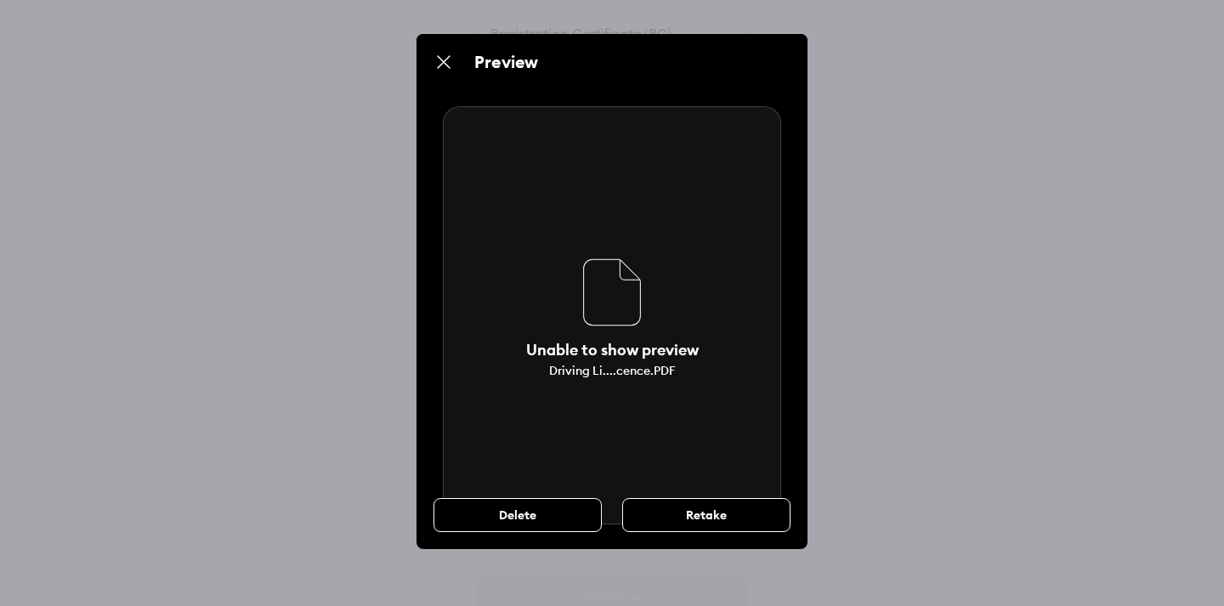
click at [682, 433] on div "Unable to show preview Driving Li....cence.PDF" at bounding box center [612, 315] width 338 height 418
click at [442, 60] on img at bounding box center [444, 62] width 20 height 20
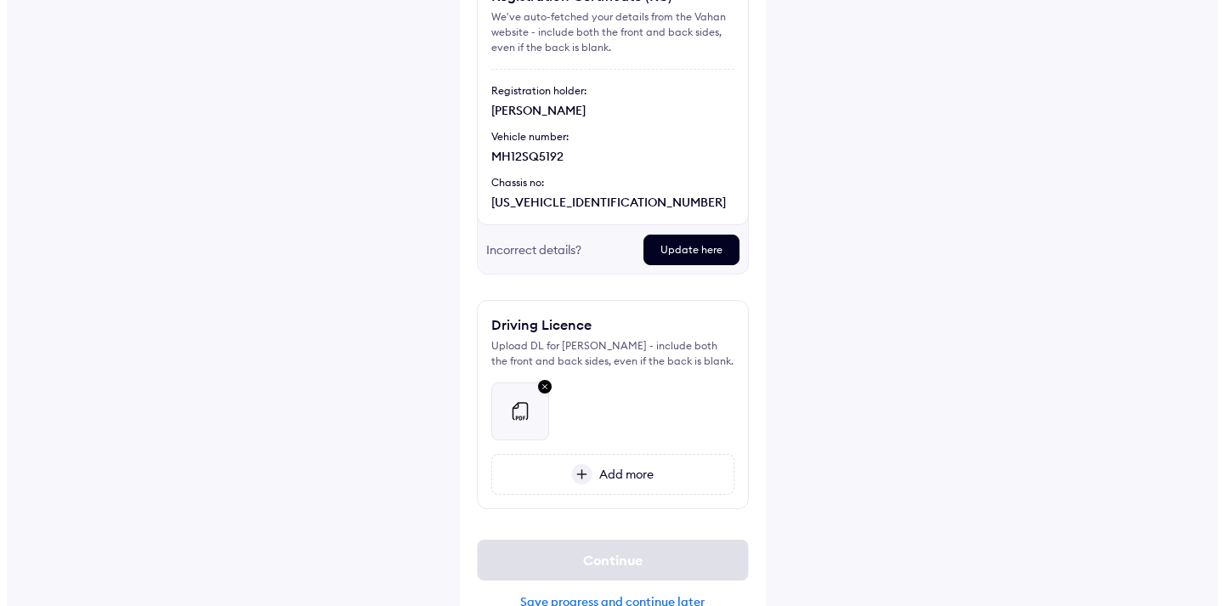
scroll to position [211, 0]
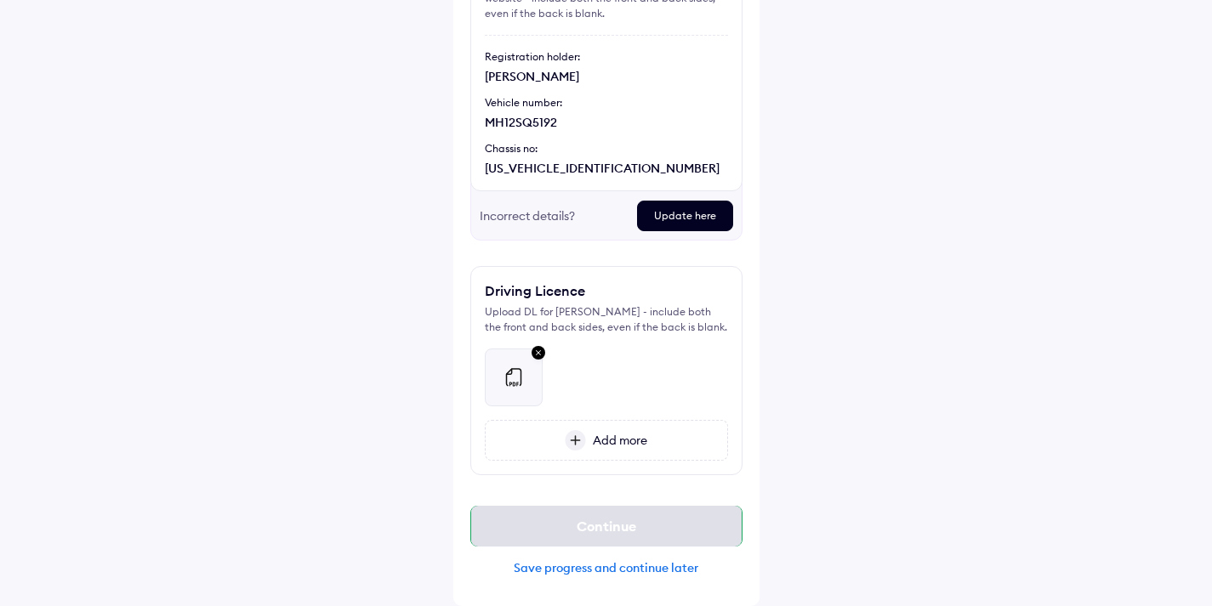
click at [592, 527] on div "Continue" at bounding box center [606, 526] width 272 height 41
click at [538, 351] on img at bounding box center [538, 354] width 20 height 22
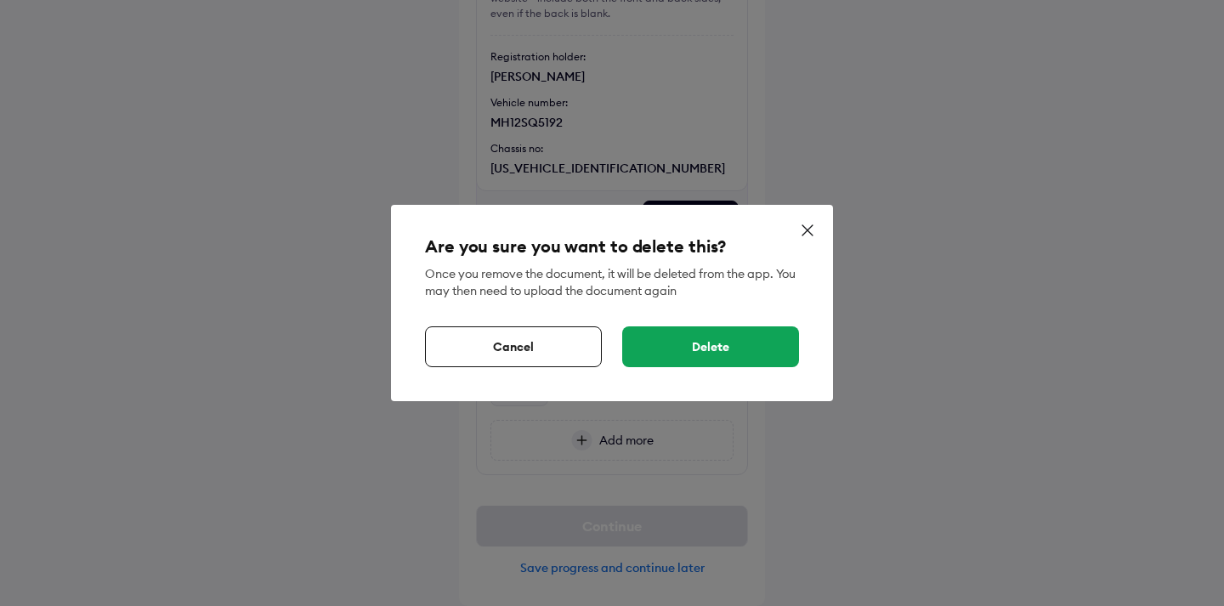
click at [721, 351] on div "Delete" at bounding box center [710, 347] width 177 height 41
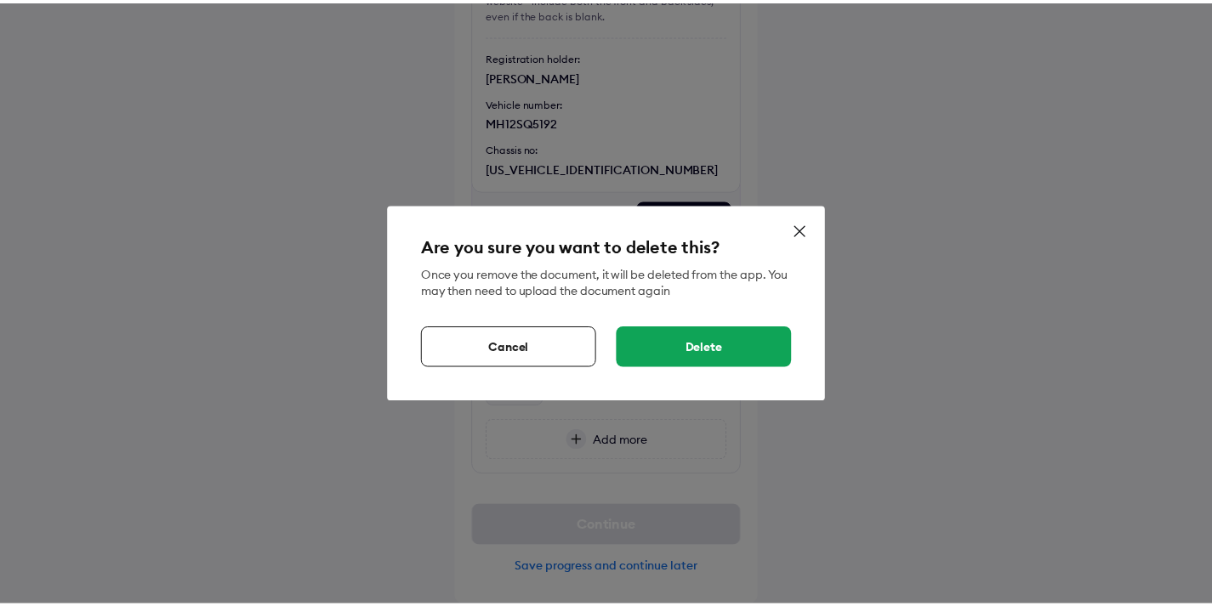
scroll to position [139, 0]
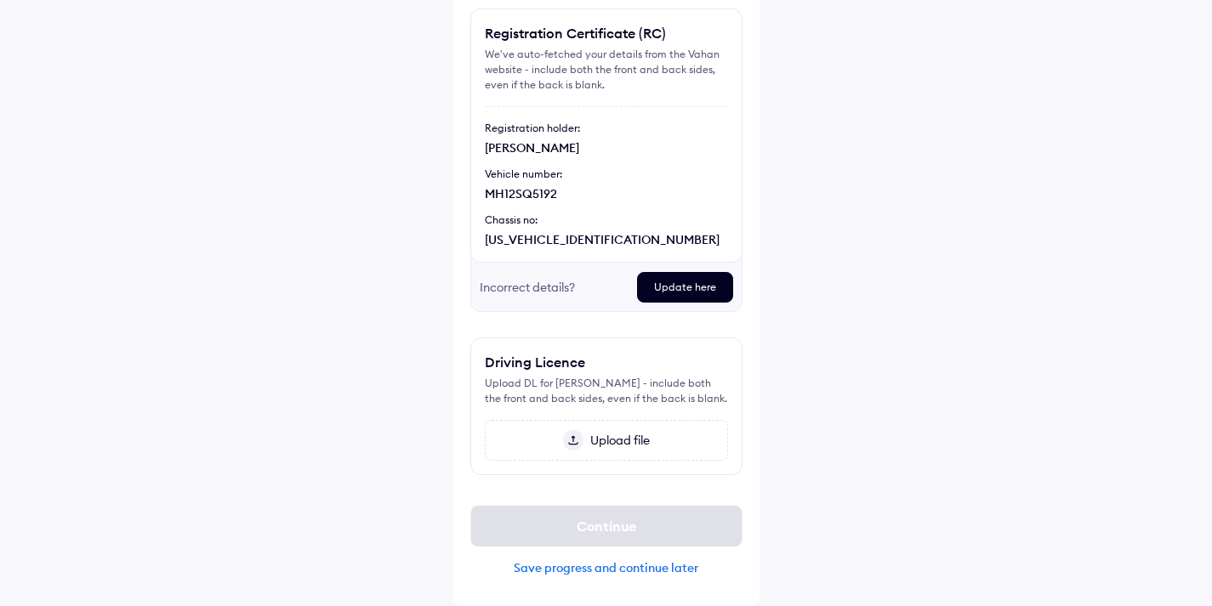
click at [594, 439] on span "Upload file" at bounding box center [616, 440] width 66 height 15
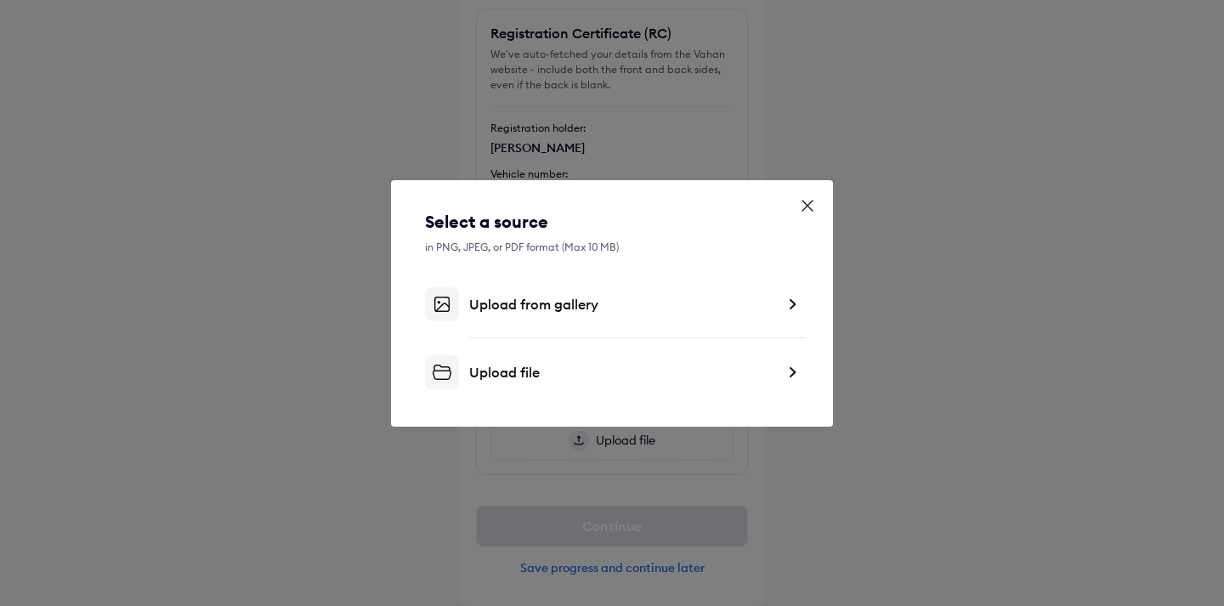
click at [780, 372] on div "Upload file" at bounding box center [612, 372] width 374 height 34
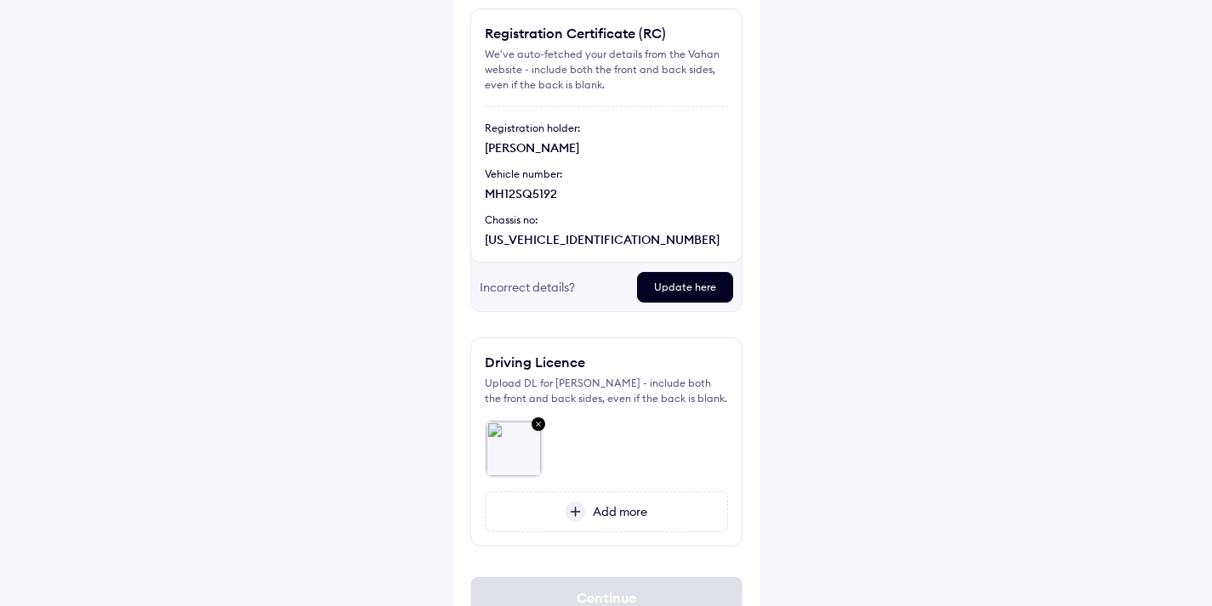
click at [610, 511] on span "Add more" at bounding box center [616, 511] width 61 height 15
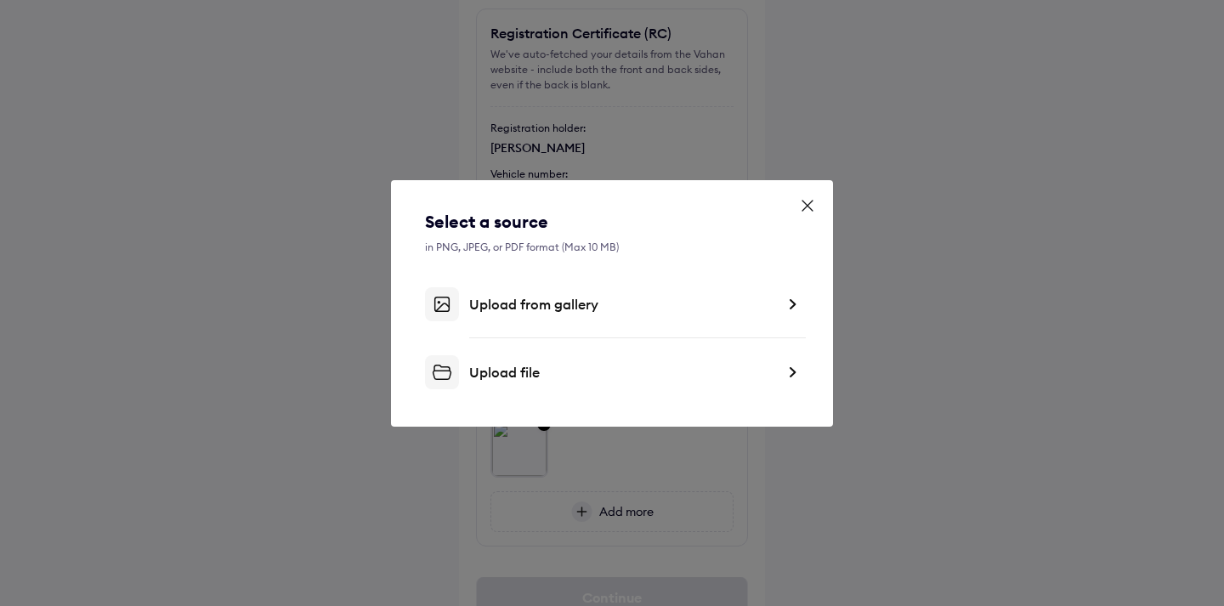
click at [780, 377] on div "Upload file" at bounding box center [612, 372] width 374 height 34
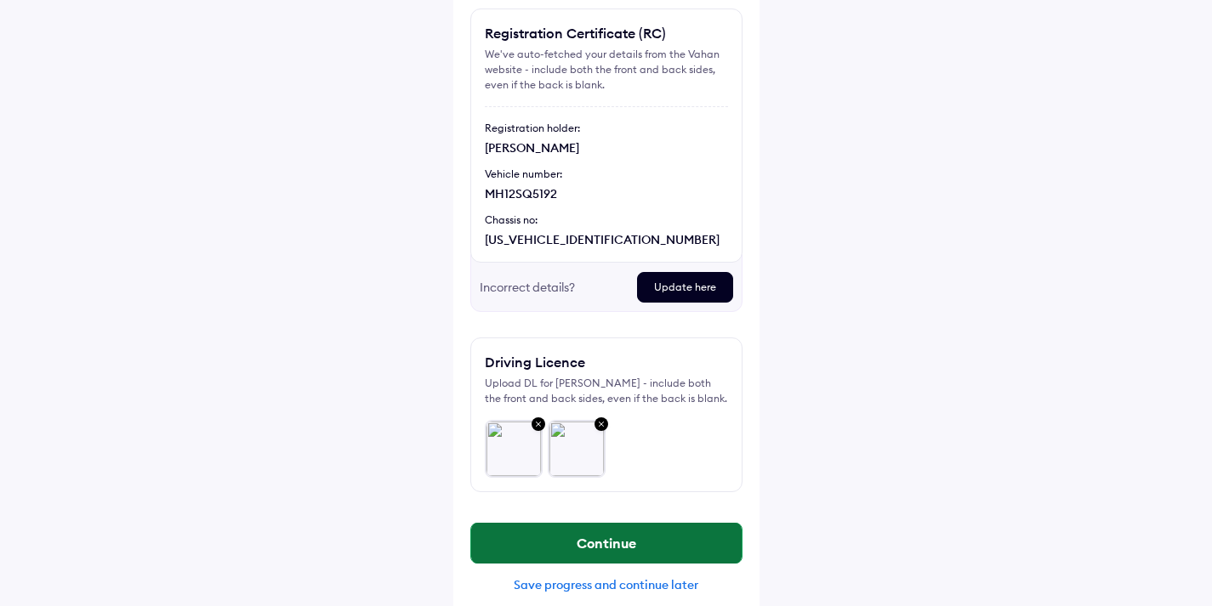
click at [618, 545] on button "Continue" at bounding box center [606, 543] width 270 height 41
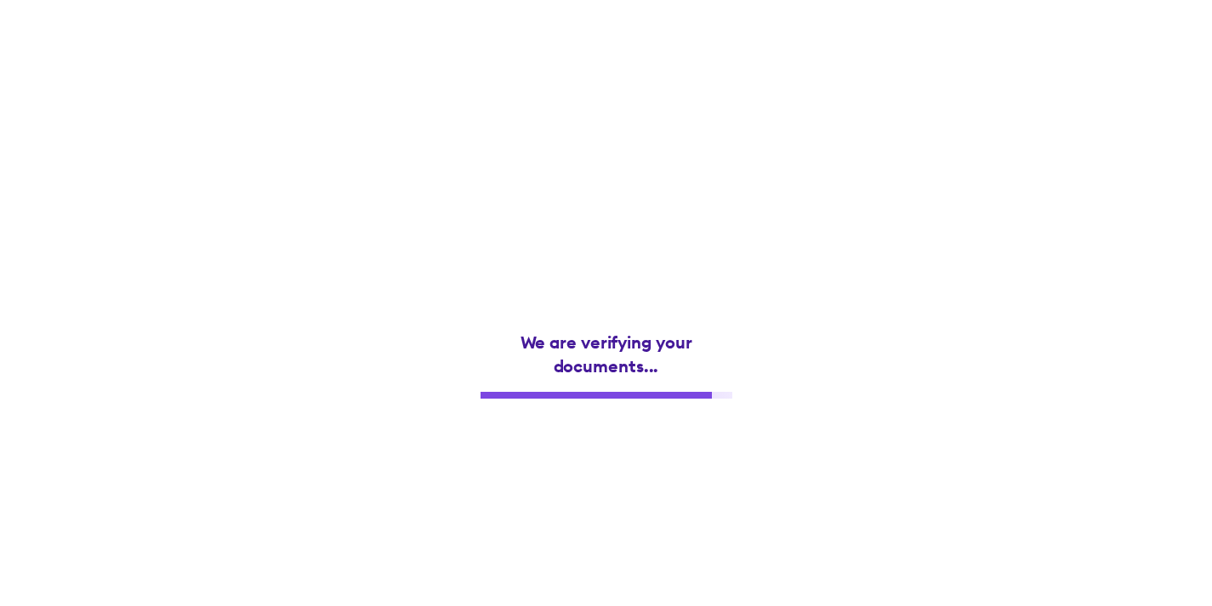
scroll to position [0, 0]
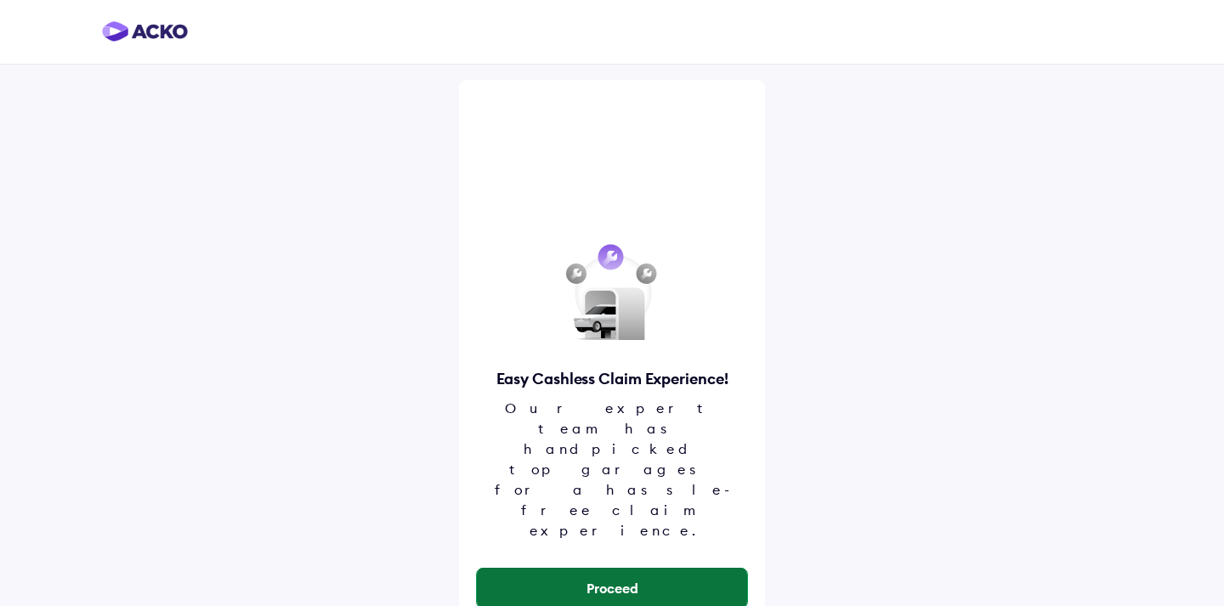
click at [612, 568] on button "Proceed" at bounding box center [612, 588] width 270 height 41
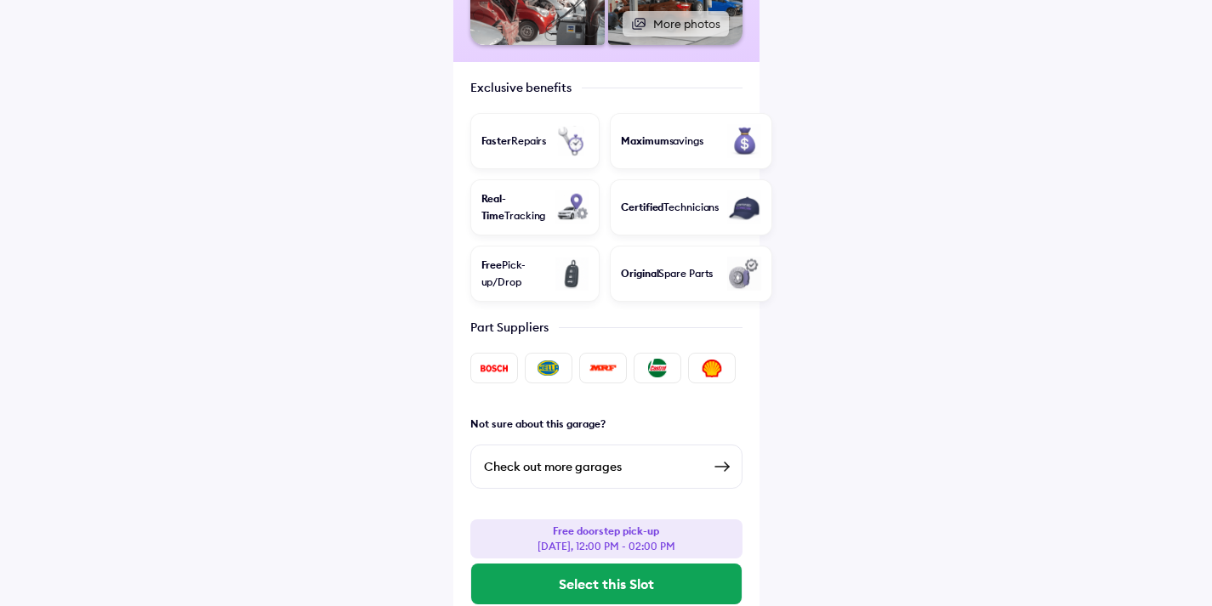
scroll to position [461, 0]
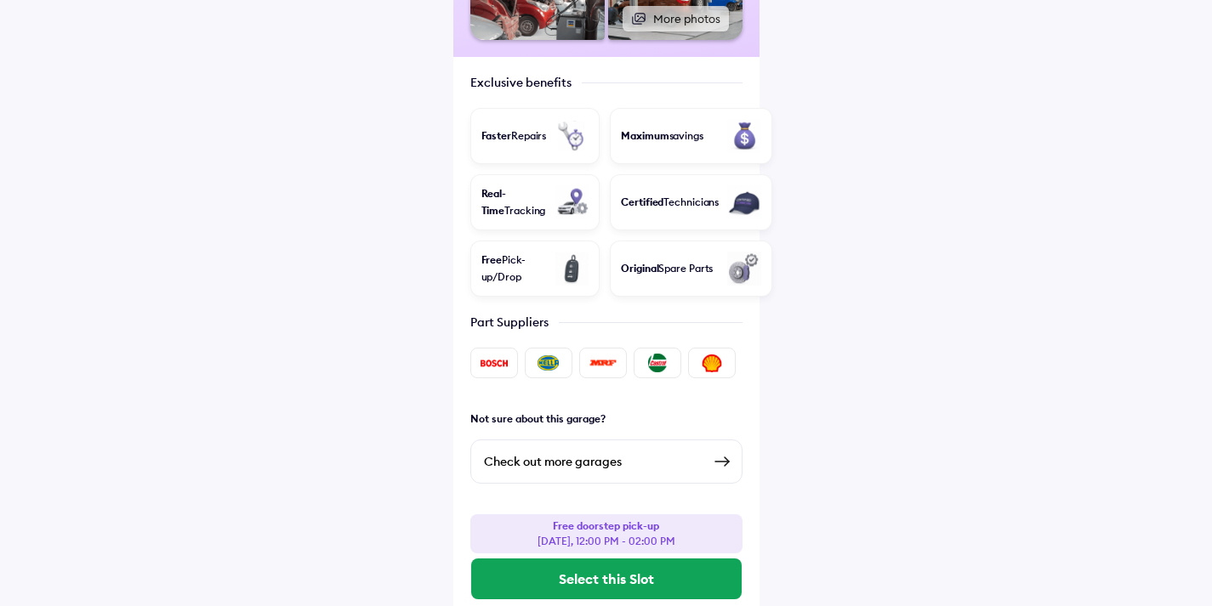
click at [717, 452] on img at bounding box center [722, 462] width 20 height 20
click at [551, 452] on div "Check out more garages" at bounding box center [593, 462] width 218 height 20
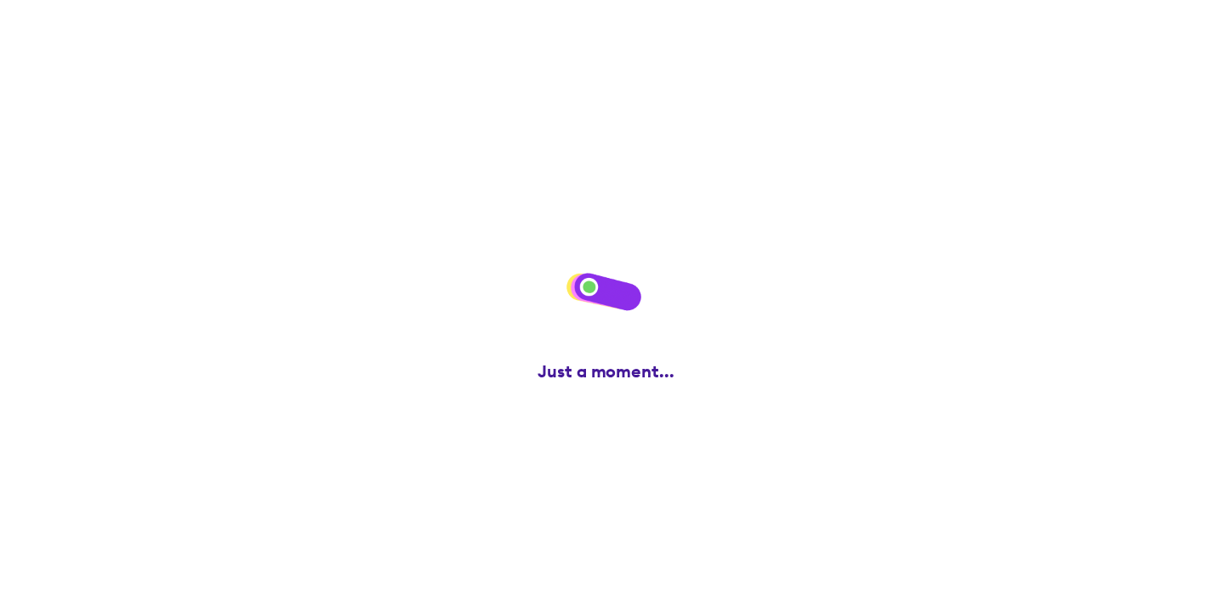
scroll to position [0, 0]
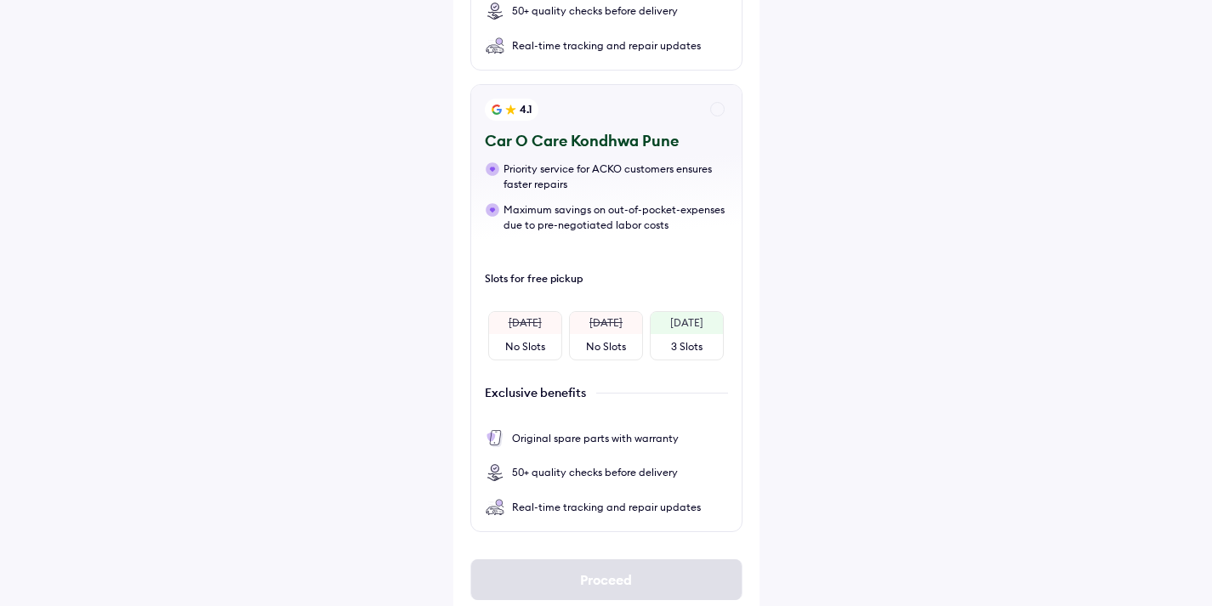
scroll to position [645, 0]
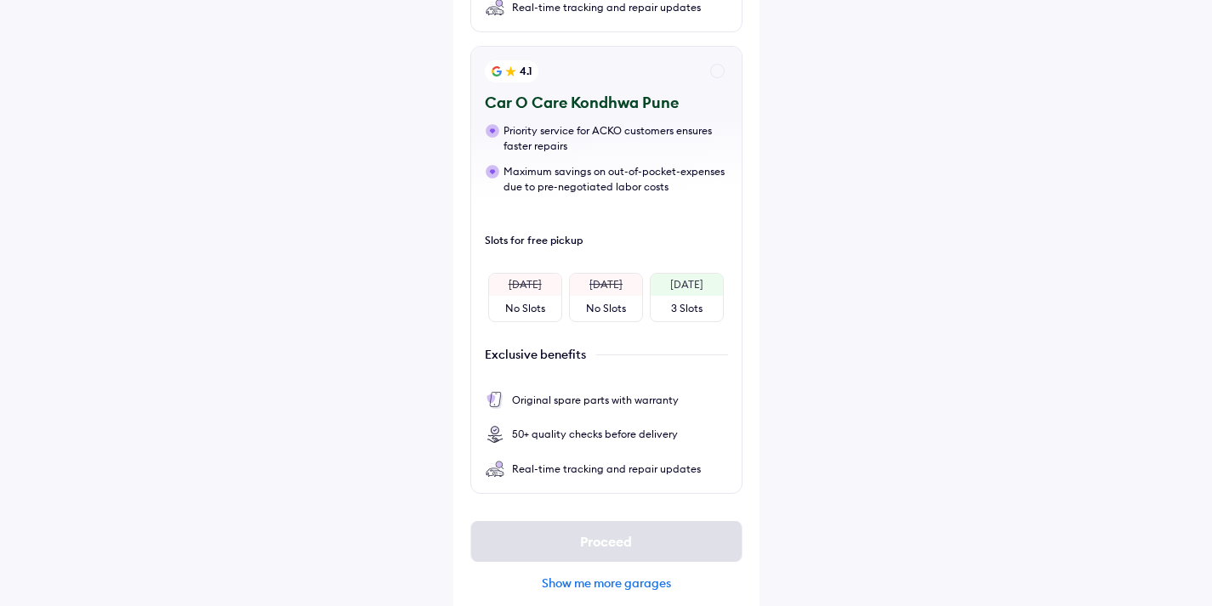
click at [598, 576] on div "Show me more garages" at bounding box center [606, 583] width 272 height 15
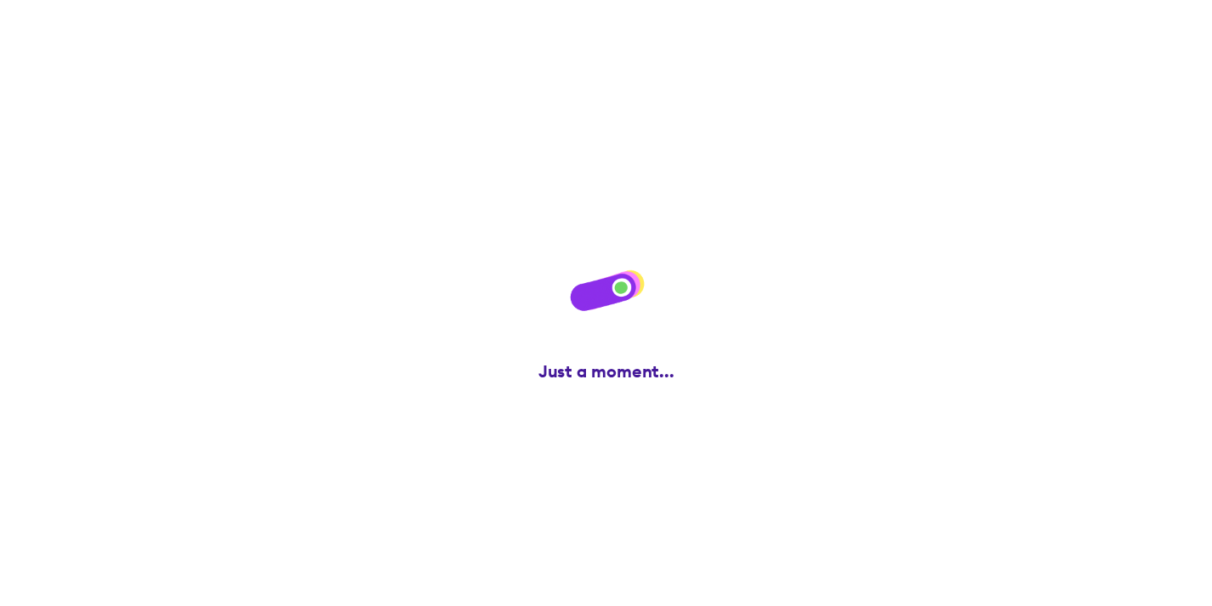
scroll to position [0, 0]
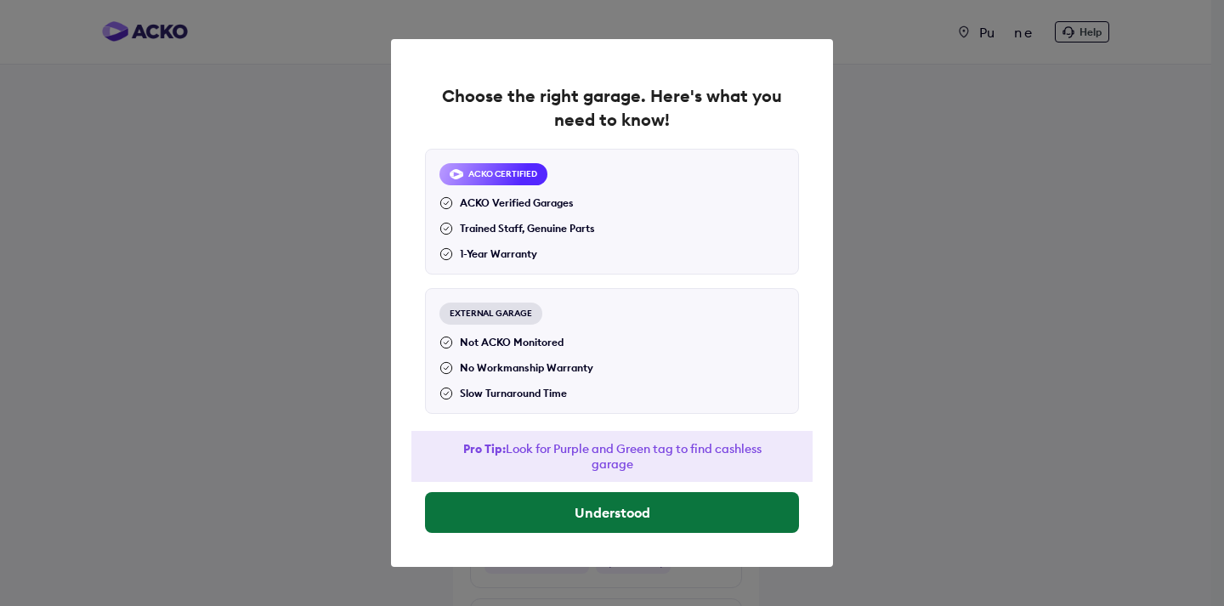
click at [611, 513] on button "Understood" at bounding box center [612, 512] width 374 height 41
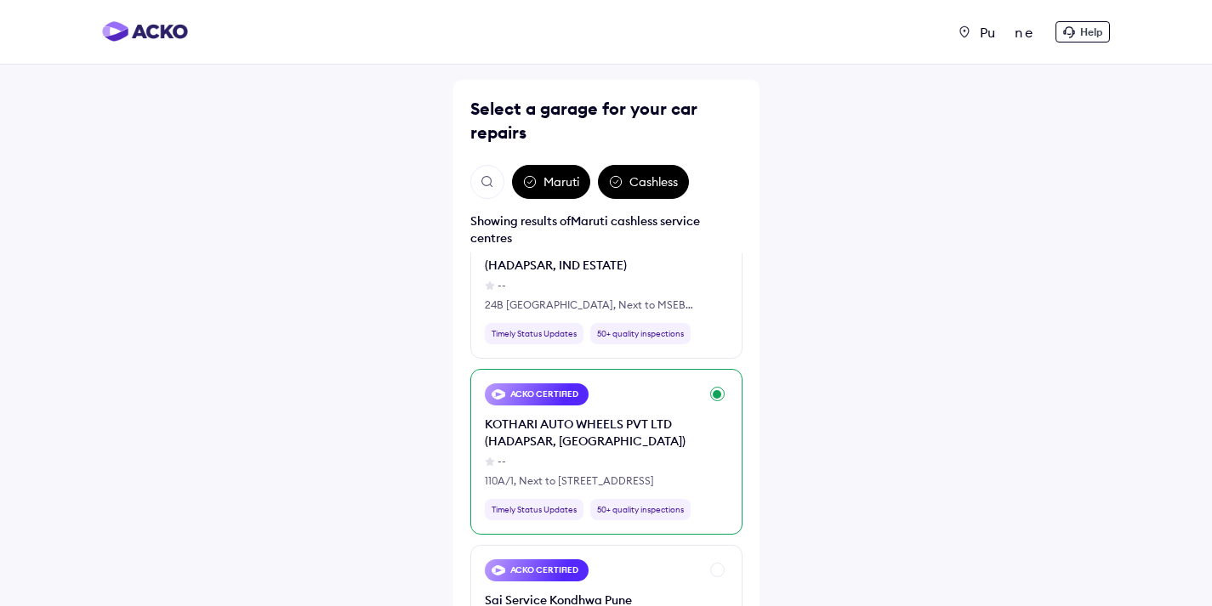
scroll to position [1956, 0]
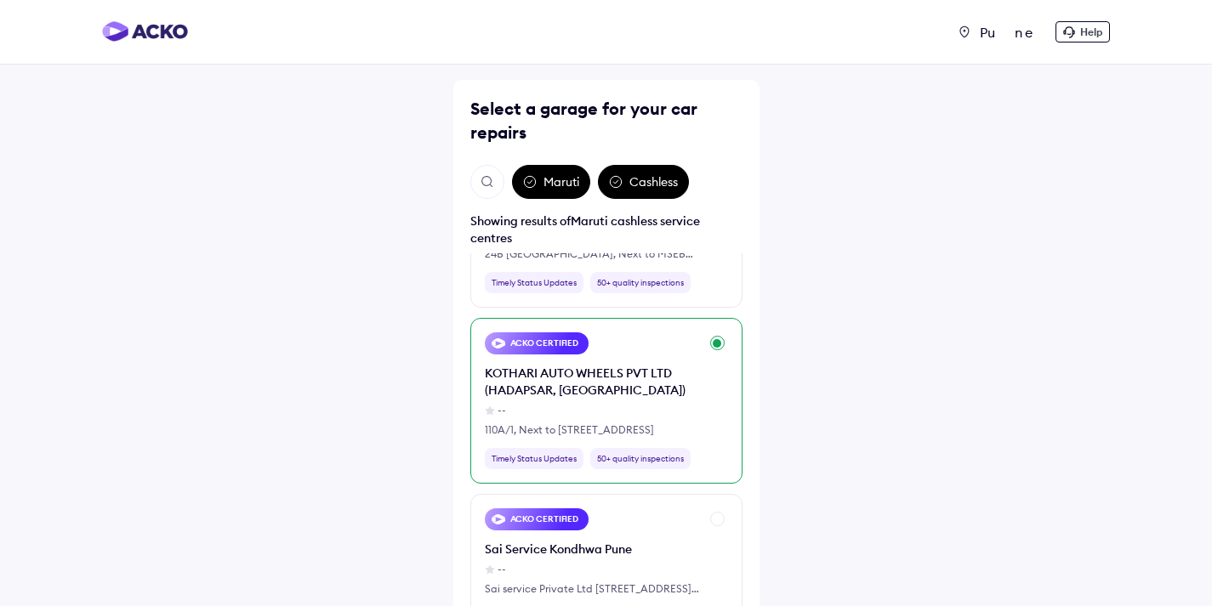
click at [576, 365] on div "KOTHARI AUTO WHEELS PVT LTD (HADAPSAR, [GEOGRAPHIC_DATA])" at bounding box center [592, 382] width 214 height 34
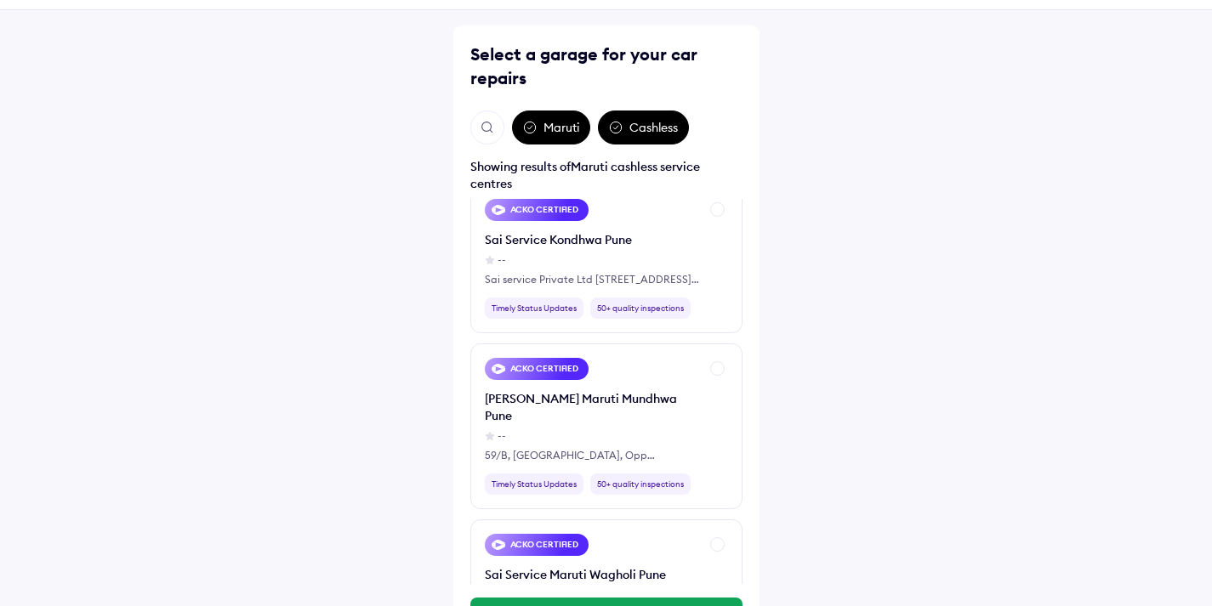
scroll to position [117, 0]
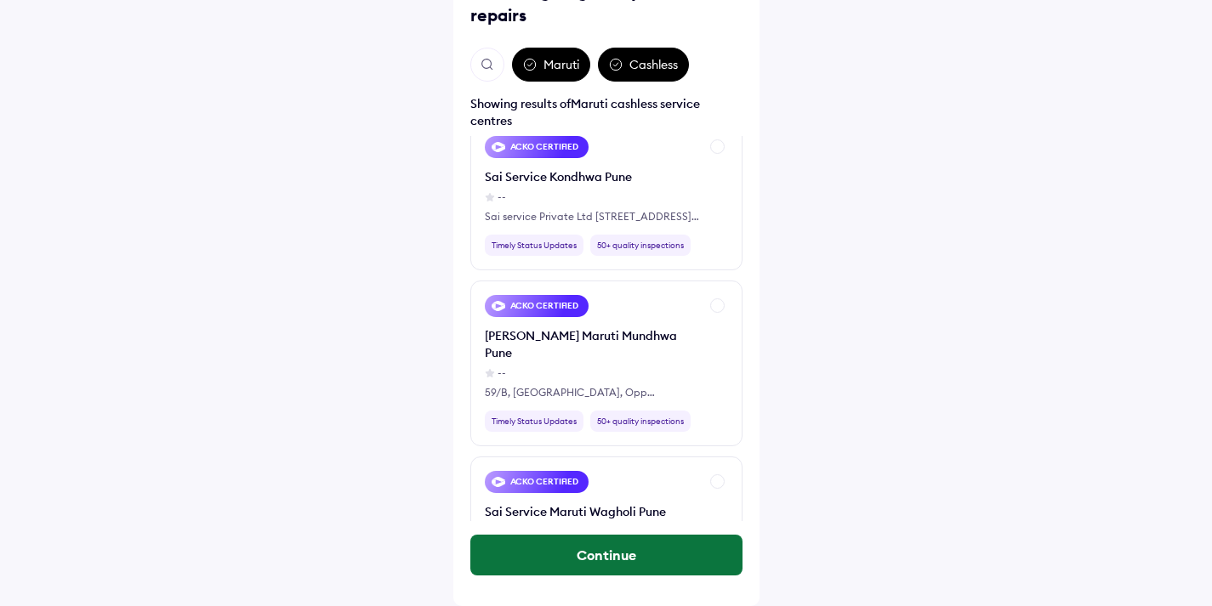
click at [622, 555] on button "Continue" at bounding box center [606, 555] width 272 height 41
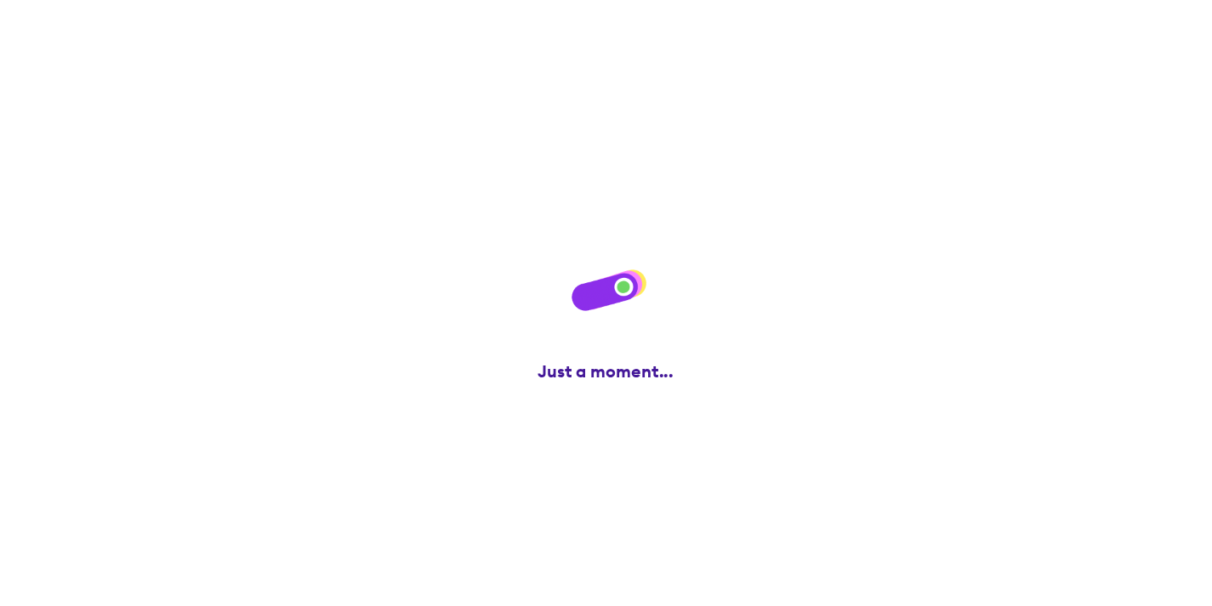
scroll to position [0, 0]
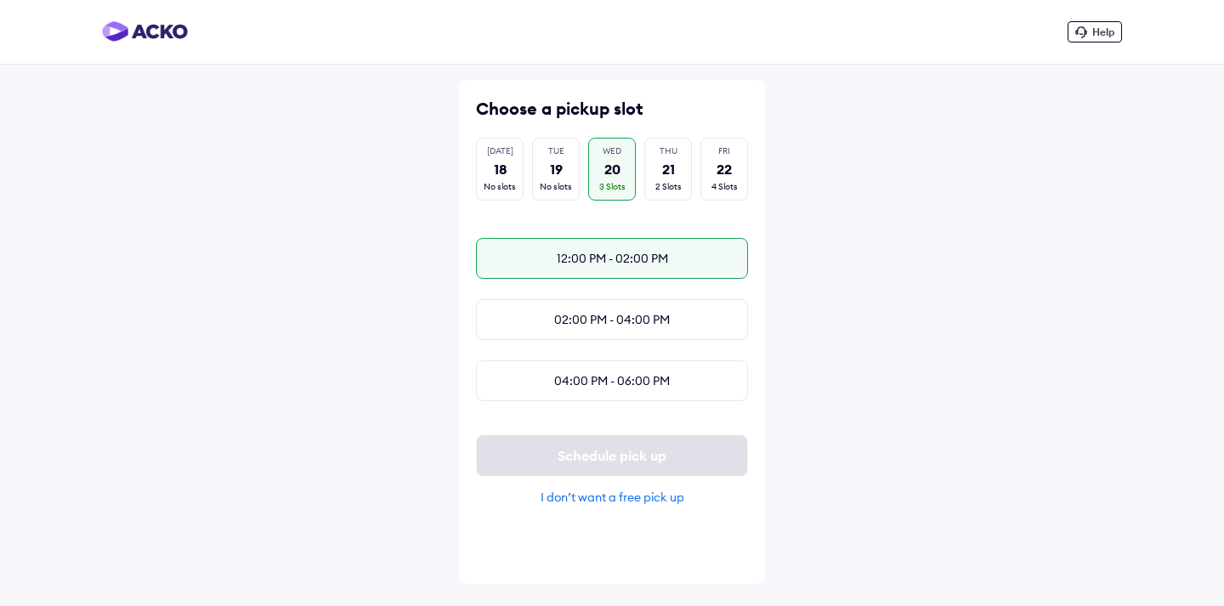
click at [606, 255] on div "12:00 PM - 02:00 PM" at bounding box center [612, 258] width 272 height 41
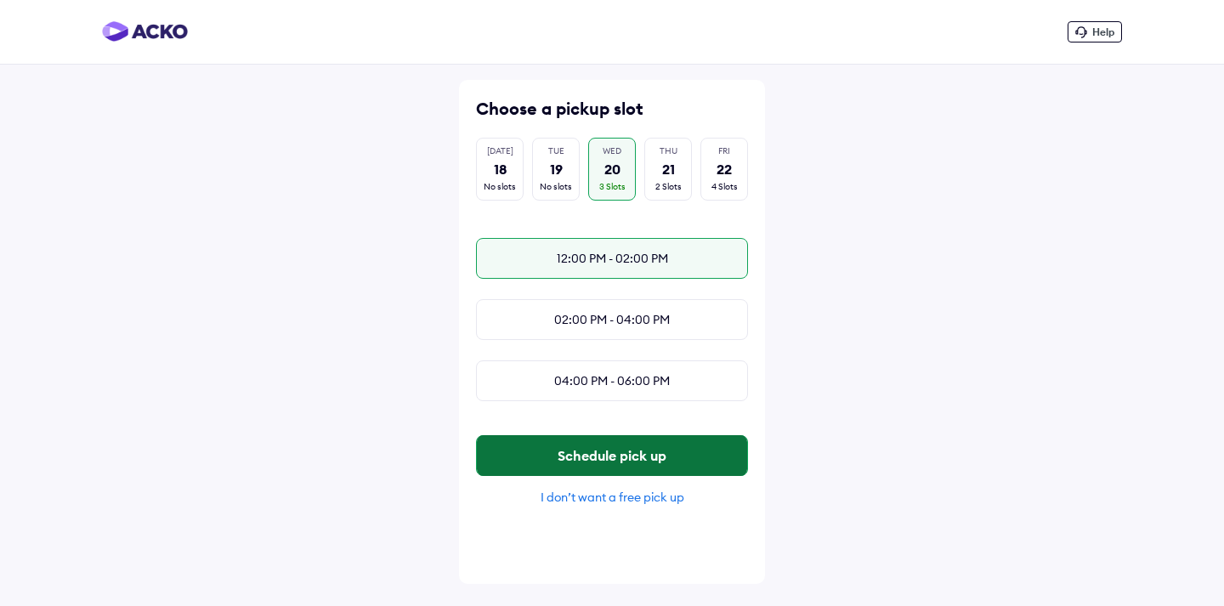
click at [603, 468] on button "Schedule pick up" at bounding box center [612, 455] width 270 height 41
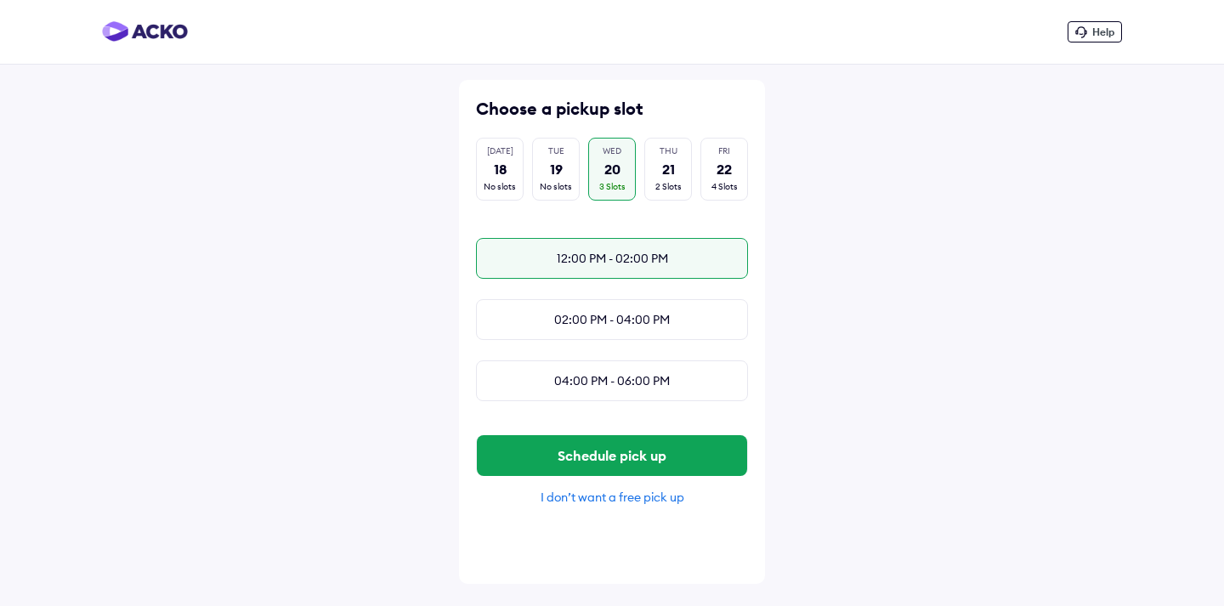
click at [588, 257] on div "12:00 PM - 02:00 PM" at bounding box center [612, 258] width 272 height 41
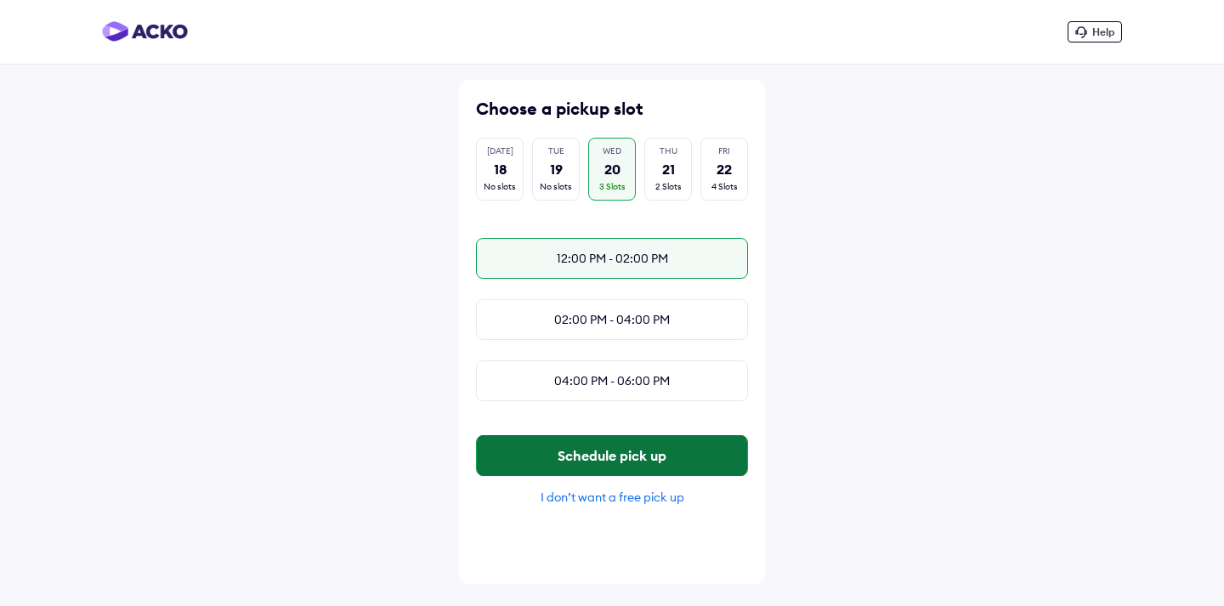
click at [611, 471] on button "Schedule pick up" at bounding box center [612, 455] width 270 height 41
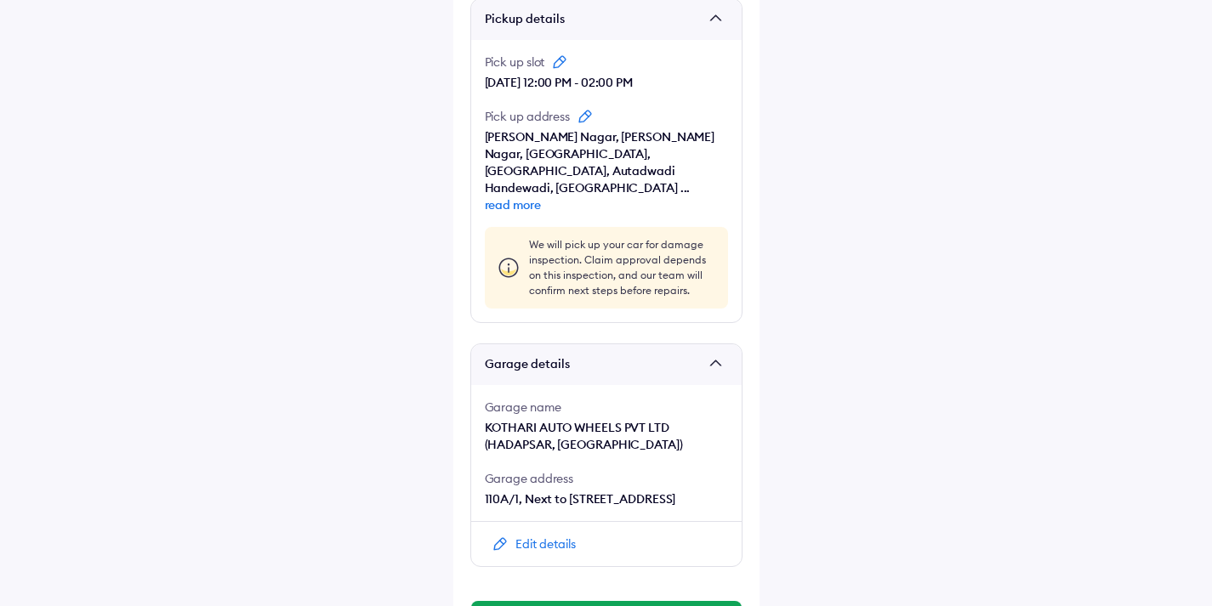
scroll to position [1278, 0]
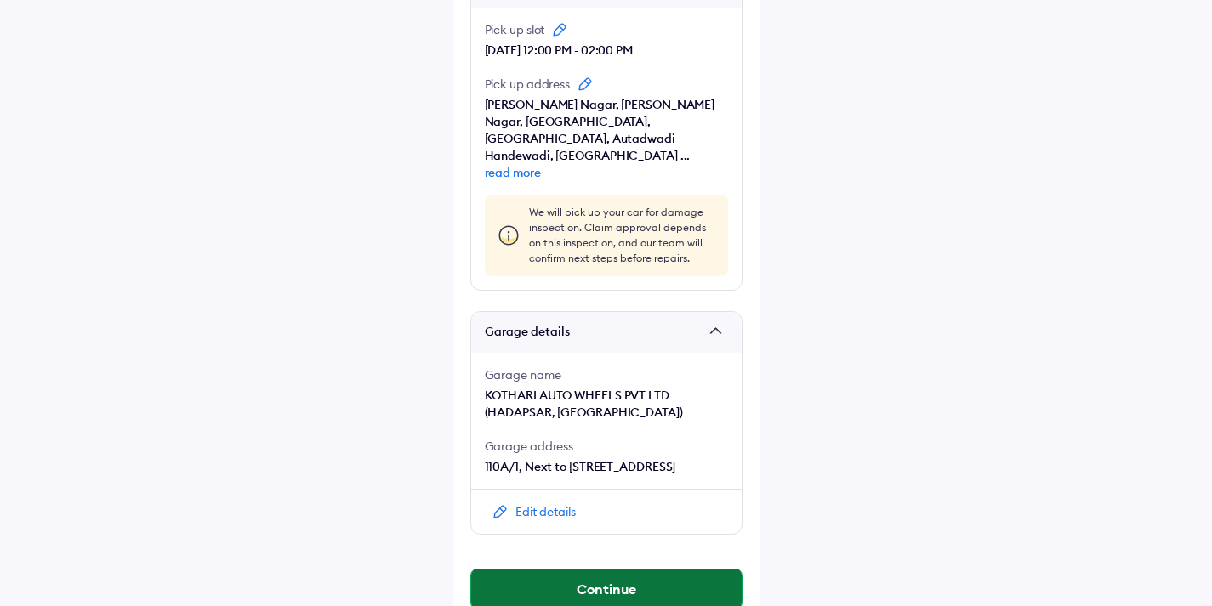
click at [610, 569] on button "Continue" at bounding box center [606, 589] width 270 height 41
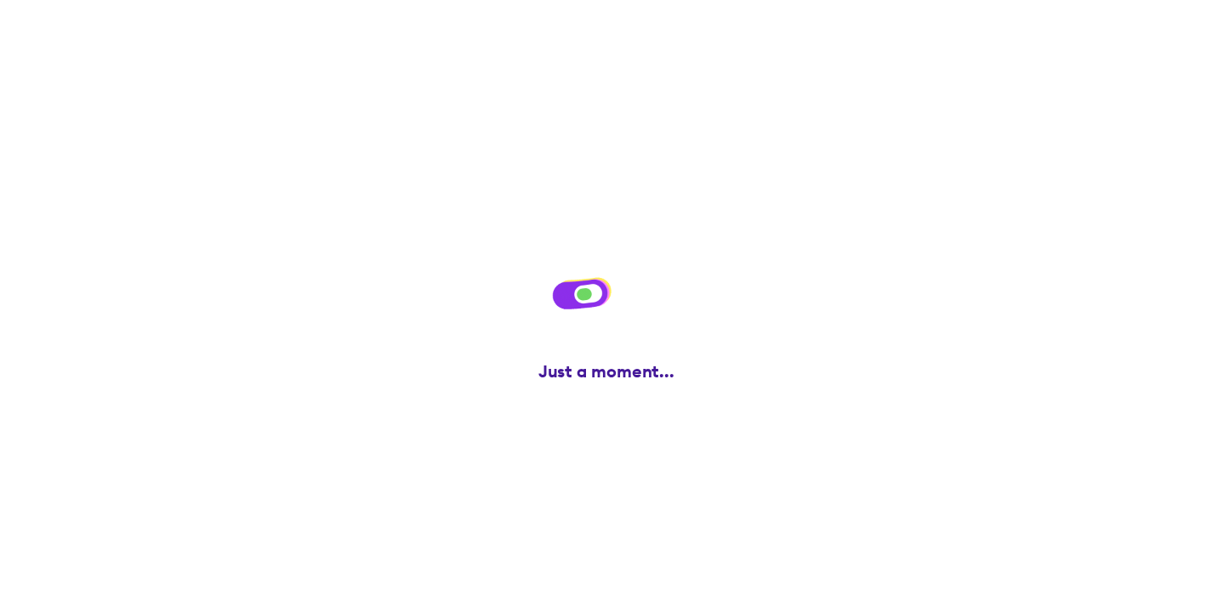
scroll to position [0, 0]
